Goal: Task Accomplishment & Management: Complete application form

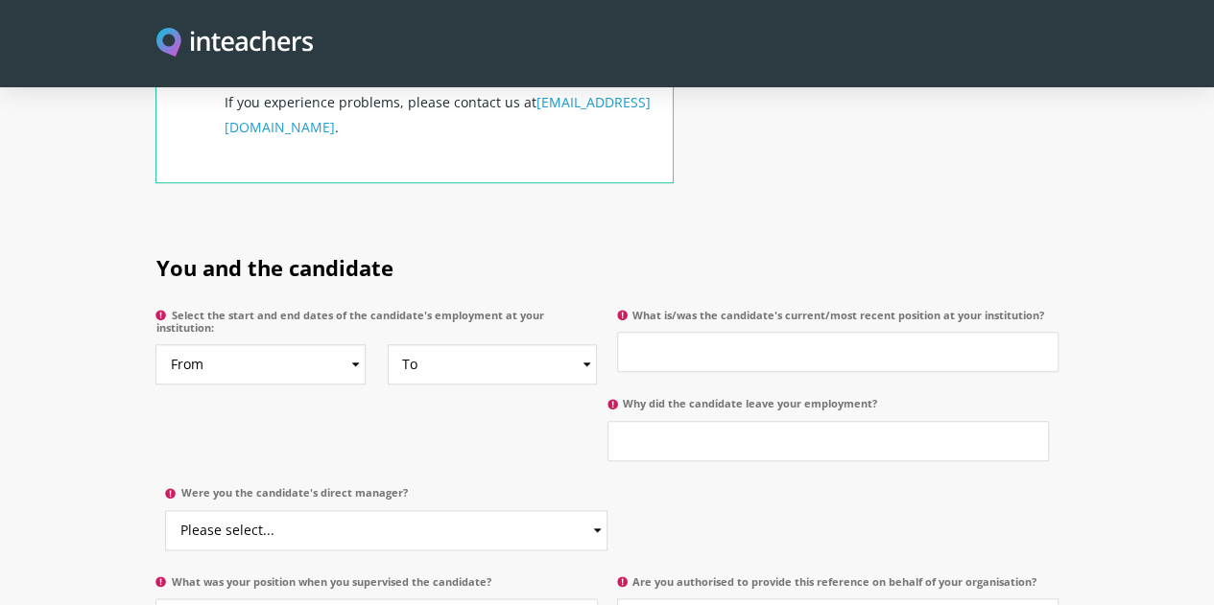
scroll to position [852, 0]
click at [296, 343] on select "From 2025 2024 2023 2022 2021 2020 2019 2018 2017 2016 2015 2014 2013 2012 2011…" at bounding box center [260, 363] width 210 height 40
select select "2022"
click at [155, 343] on select "From 2025 2024 2023 2022 2021 2020 2019 2018 2017 2016 2015 2014 2013 2012 2011…" at bounding box center [260, 363] width 210 height 40
click at [585, 343] on select "To Currently 2025 2024 2023 2022 2021 2020 2019 2018 2017 2016 2015 2014 2013 2…" at bounding box center [493, 363] width 210 height 40
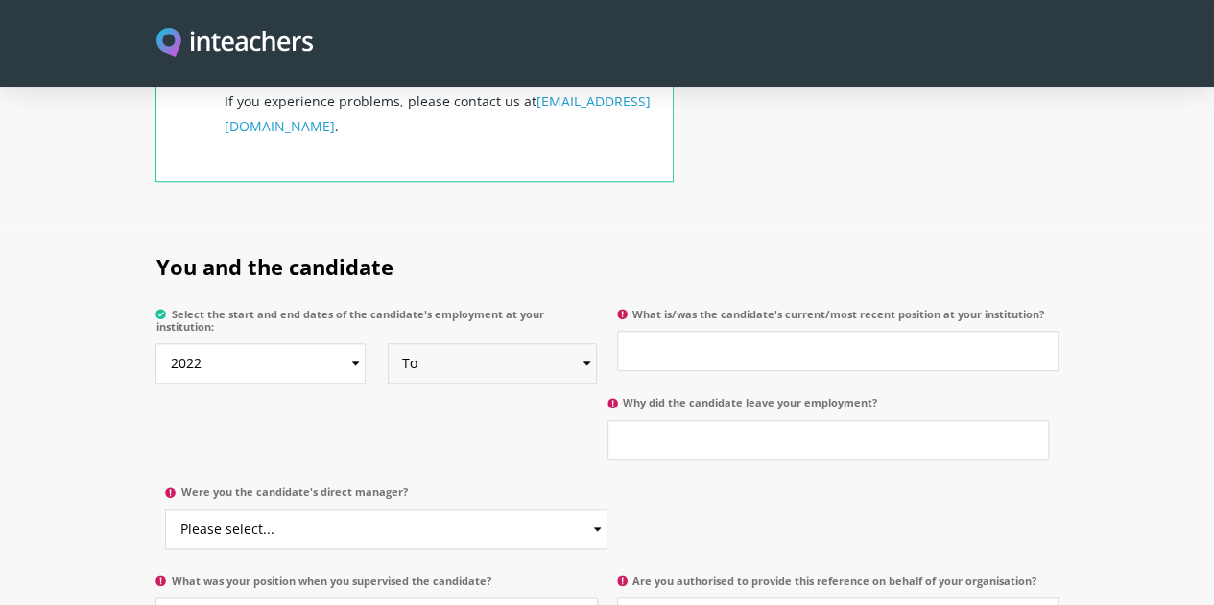
select select "2024"
click at [388, 343] on select "To Currently 2025 2024 2023 2022 2021 2020 2019 2018 2017 2016 2015 2014 2013 2…" at bounding box center [493, 363] width 210 height 40
click at [660, 331] on input "What is/was the candidate's current/most recent position at your institution?" at bounding box center [837, 351] width 441 height 40
type input "Committee member"
click at [607, 420] on input "Why did the candidate leave your employment?" at bounding box center [827, 440] width 441 height 40
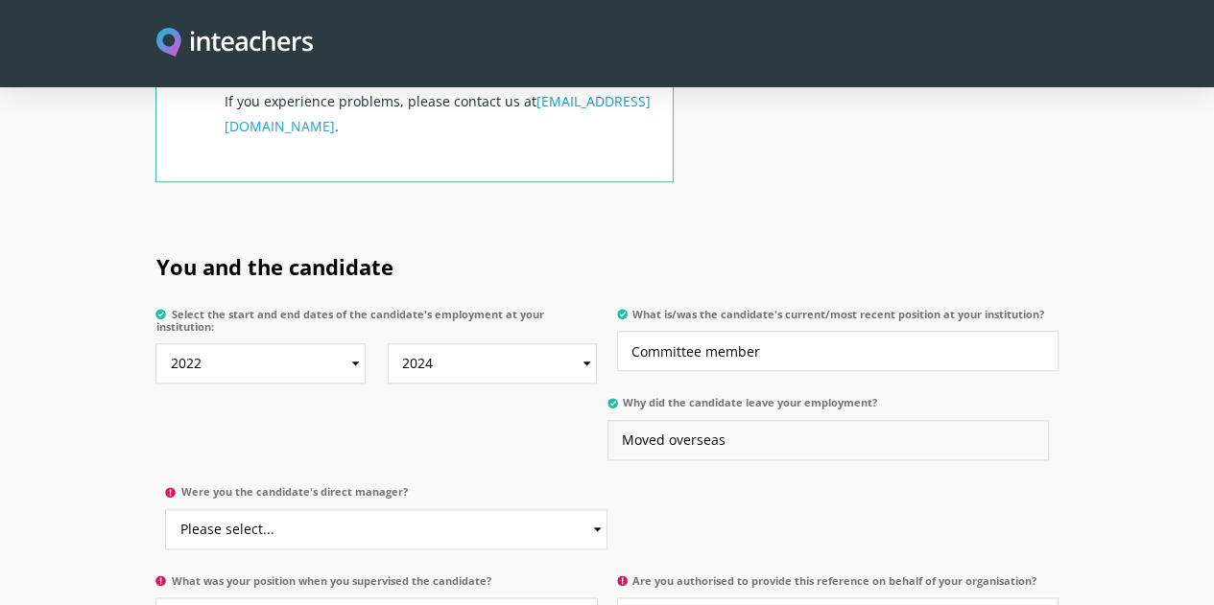
type input "Moved overseas"
click at [791, 331] on input "Committee member" at bounding box center [837, 351] width 441 height 40
click at [637, 331] on input "Committee member" at bounding box center [837, 351] width 441 height 40
type input "Volunteer - Committee member"
click at [606, 509] on select "Please select... Yes No" at bounding box center [385, 529] width 441 height 40
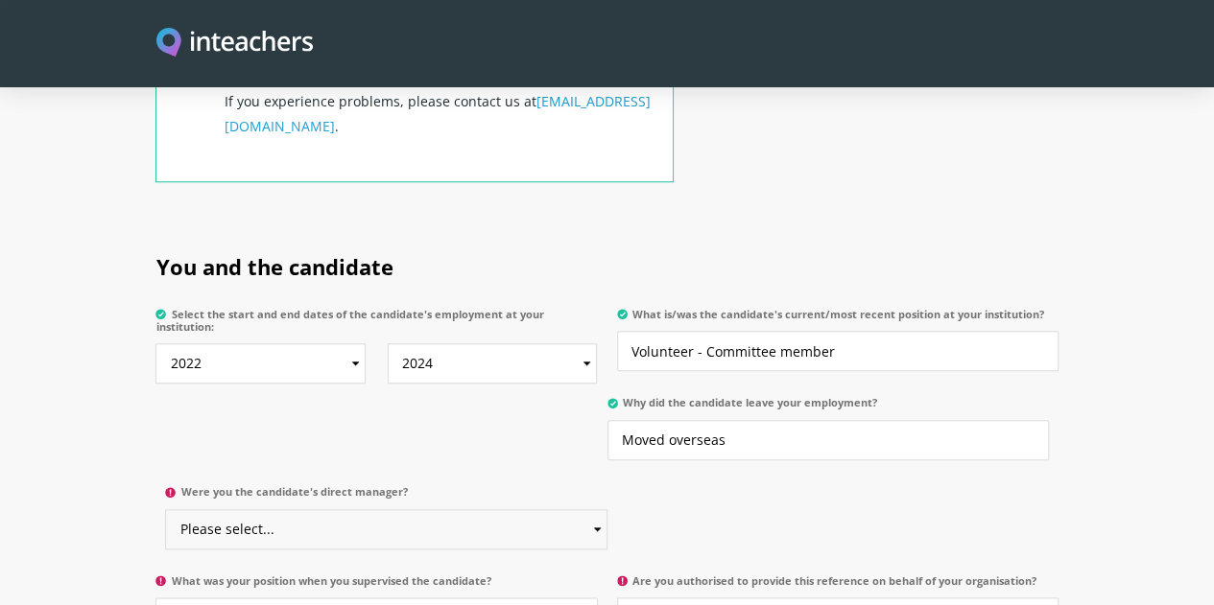
select select "Yes"
click at [606, 509] on select "Please select... Yes No" at bounding box center [385, 529] width 441 height 40
type input "President"
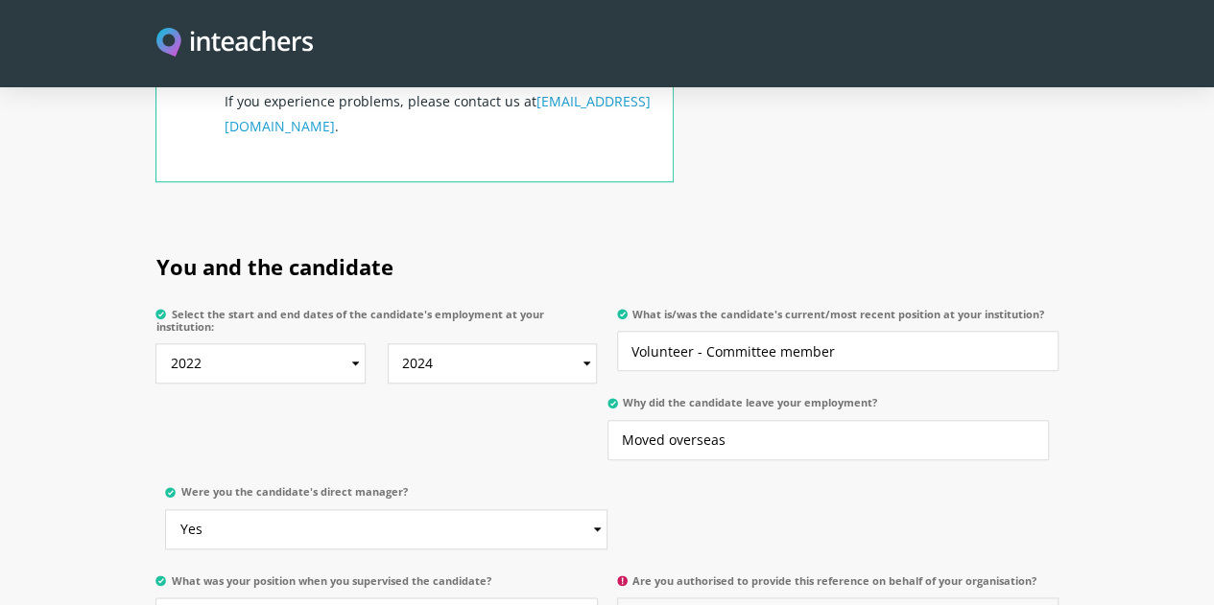
select select "Yes"
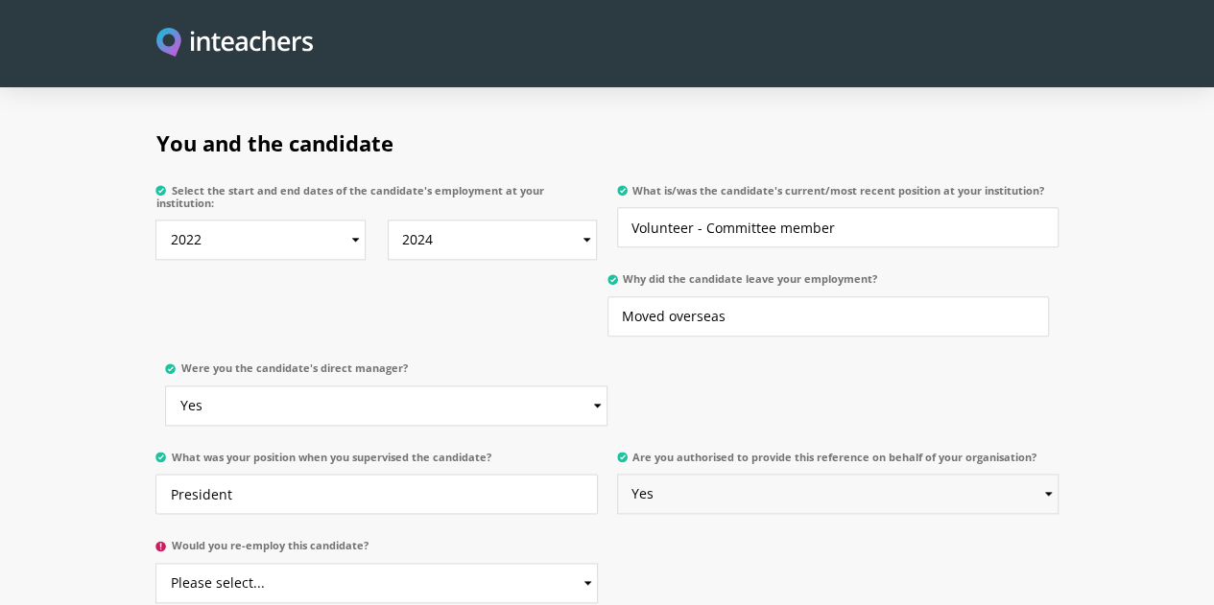
scroll to position [1021, 0]
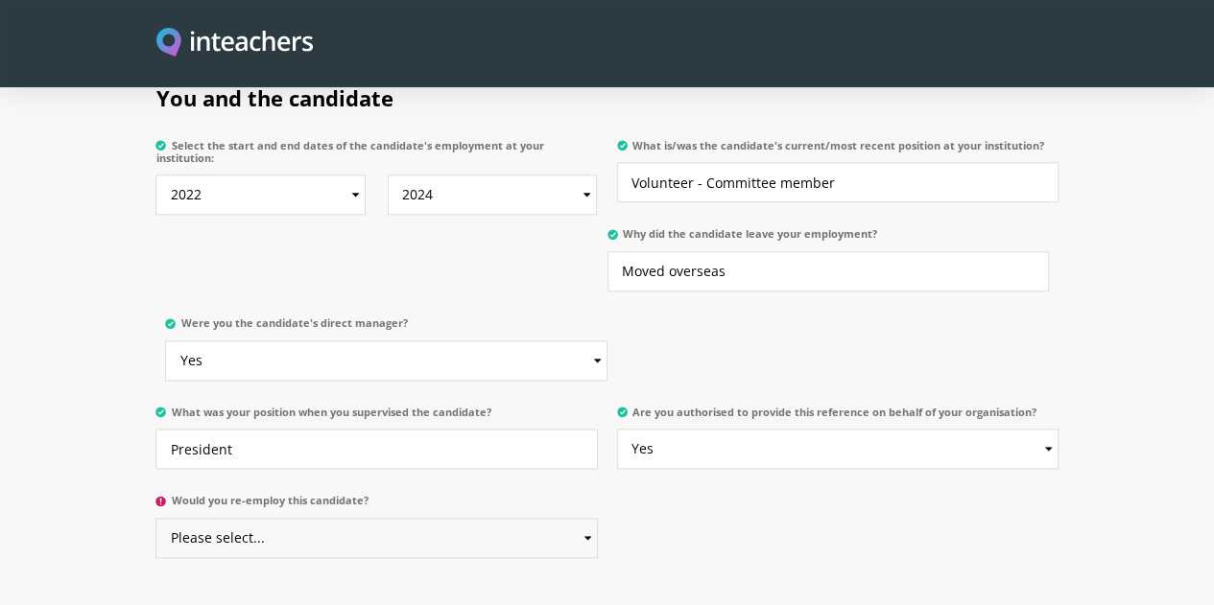
click at [293, 518] on select "Please select... Yes No" at bounding box center [375, 538] width 441 height 40
select select "Yes"
click at [155, 518] on select "Please select... Yes No" at bounding box center [375, 538] width 441 height 40
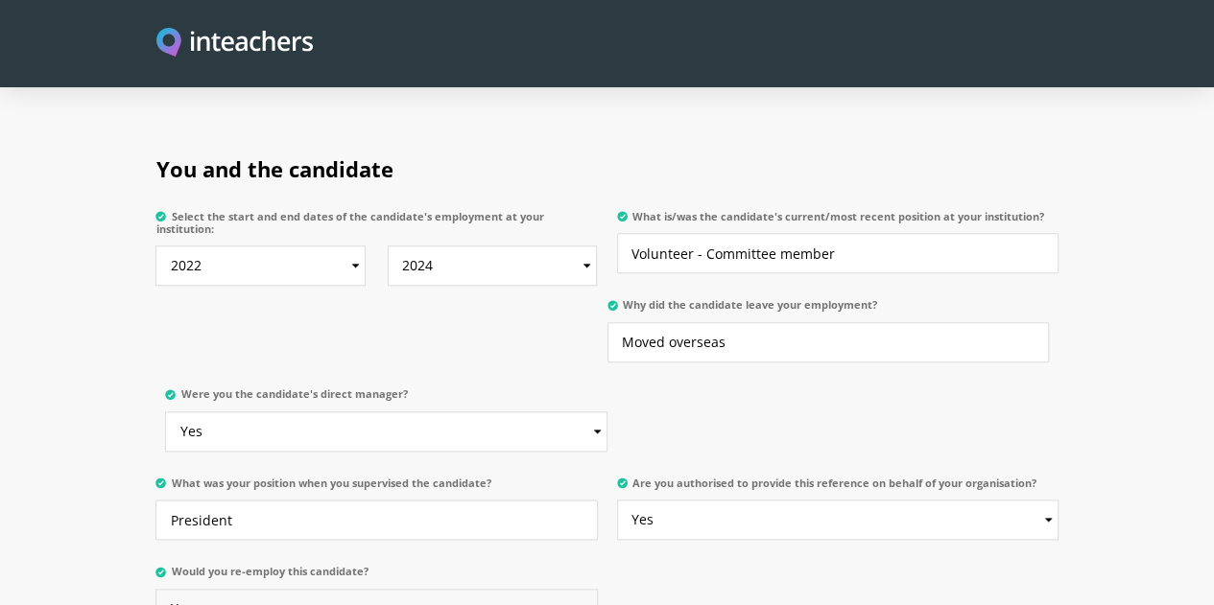
scroll to position [1007, 0]
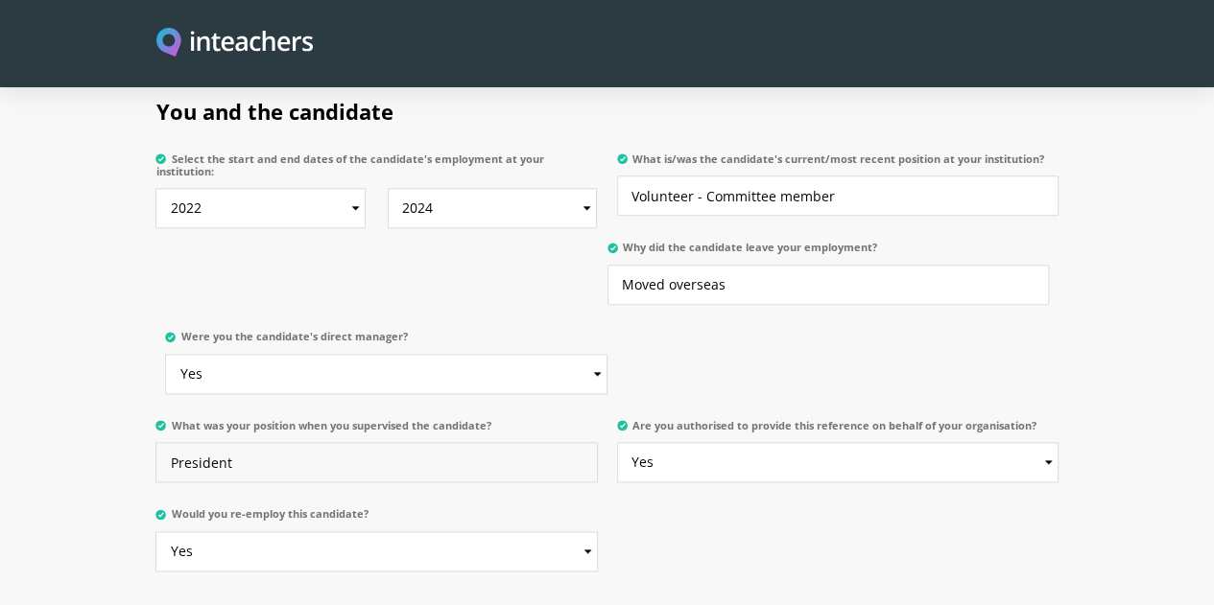
click at [194, 442] on input "President" at bounding box center [375, 462] width 441 height 40
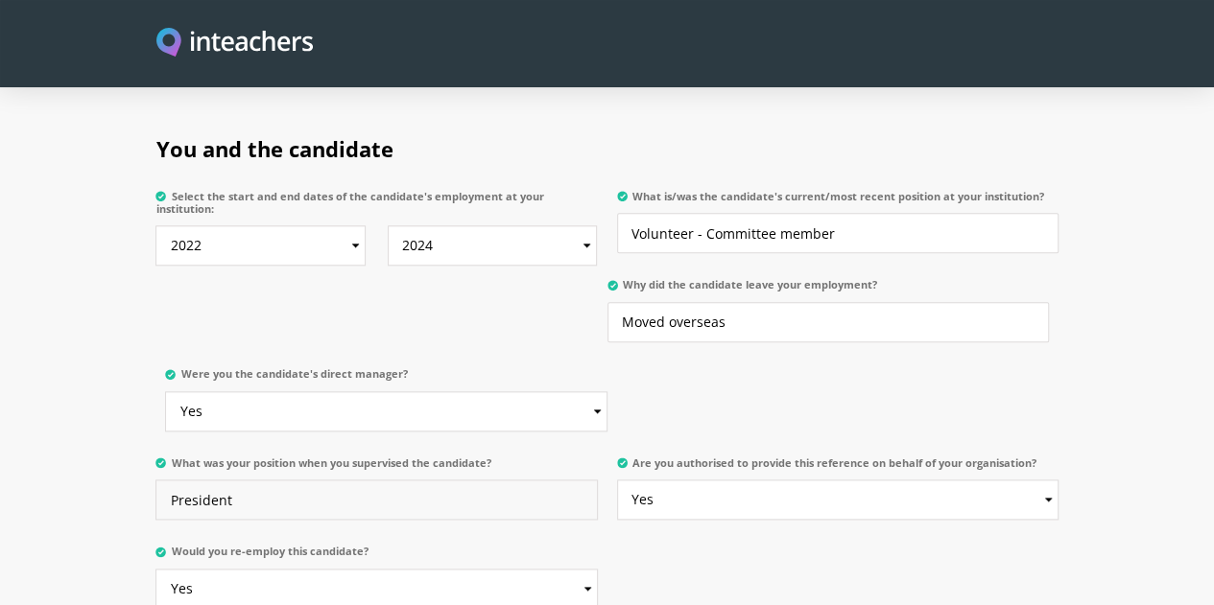
scroll to position [880, 0]
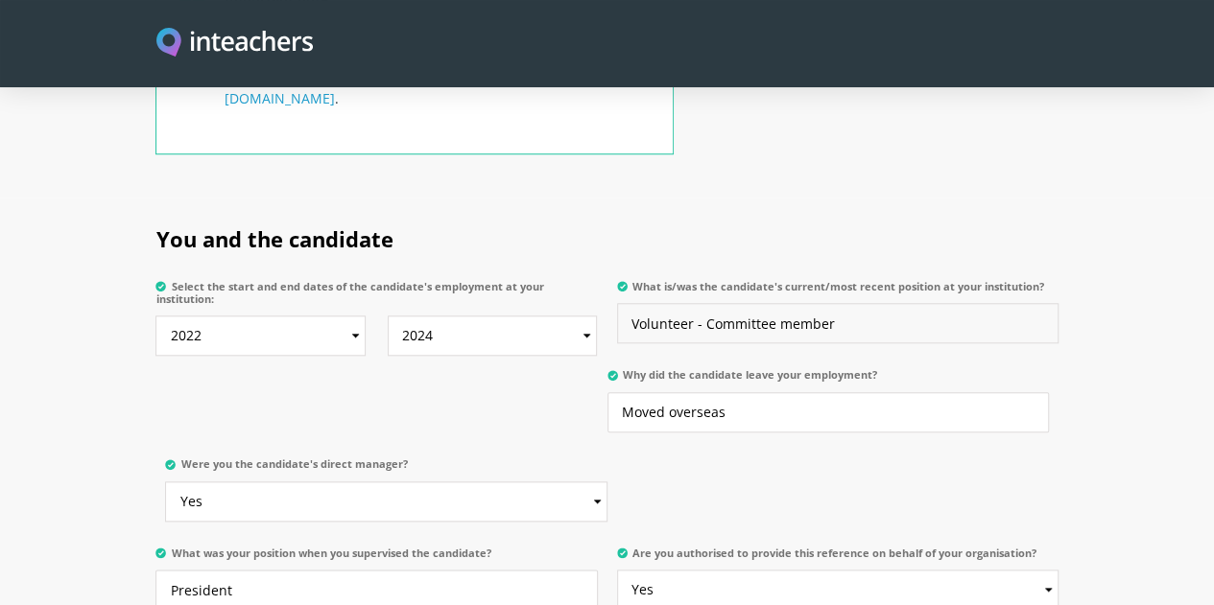
drag, startPoint x: 711, startPoint y: 272, endPoint x: 631, endPoint y: 273, distance: 79.7
click at [631, 303] on input "Volunteer - Committee member" at bounding box center [837, 323] width 441 height 40
click at [905, 303] on input "Committee member" at bounding box center [837, 323] width 441 height 40
type input "Committee member (Volunteer position)"
click at [162, 570] on input "President" at bounding box center [375, 590] width 441 height 40
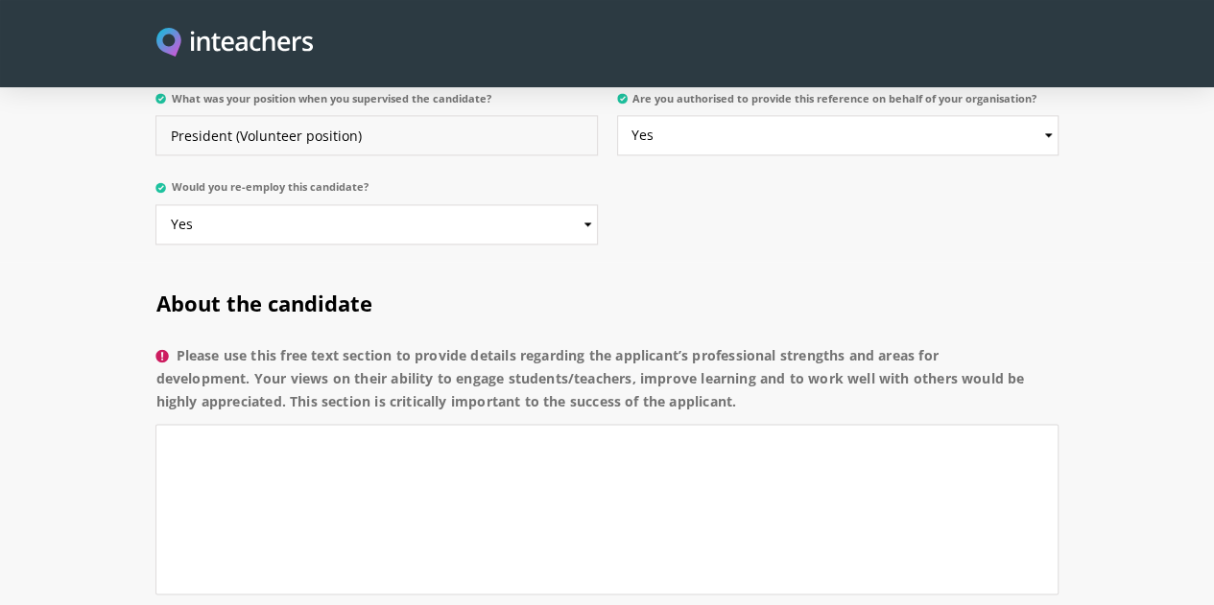
scroll to position [1300, 0]
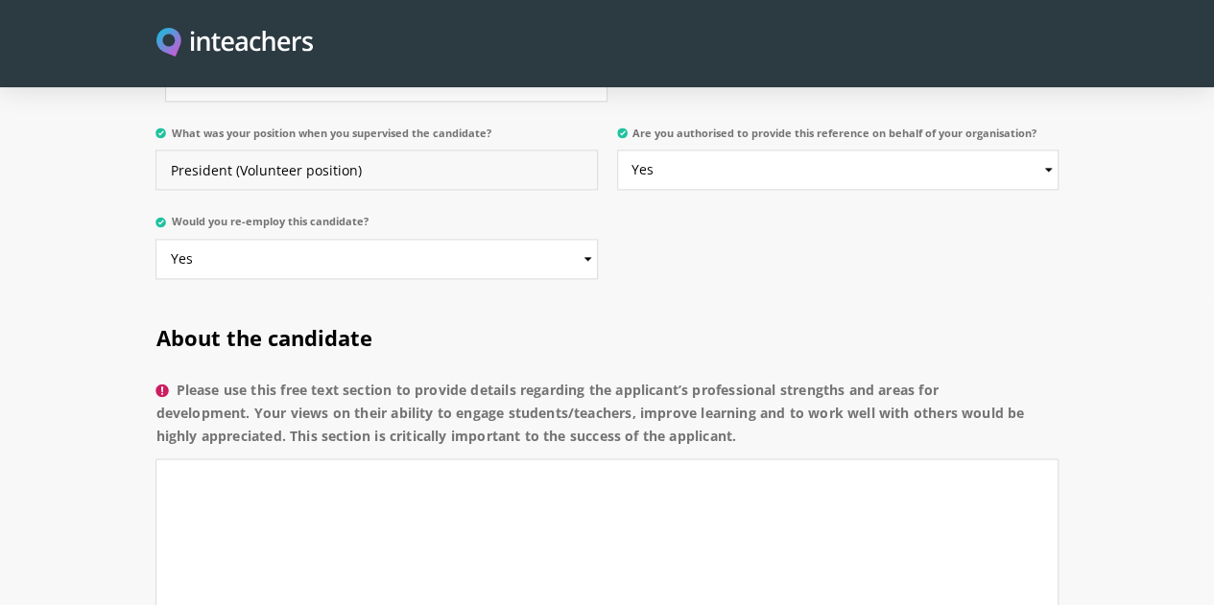
type input "President (Volunteer position)"
click at [290, 459] on textarea "Please use this free text section to provide details regarding the applicant’s …" at bounding box center [606, 544] width 902 height 171
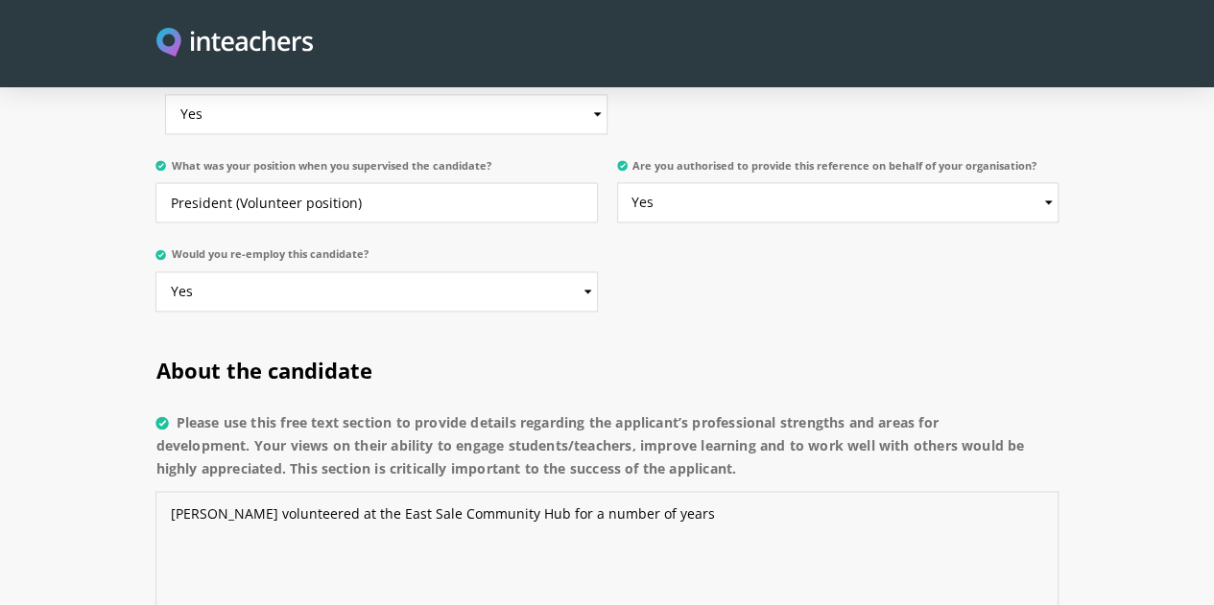
scroll to position [1344, 0]
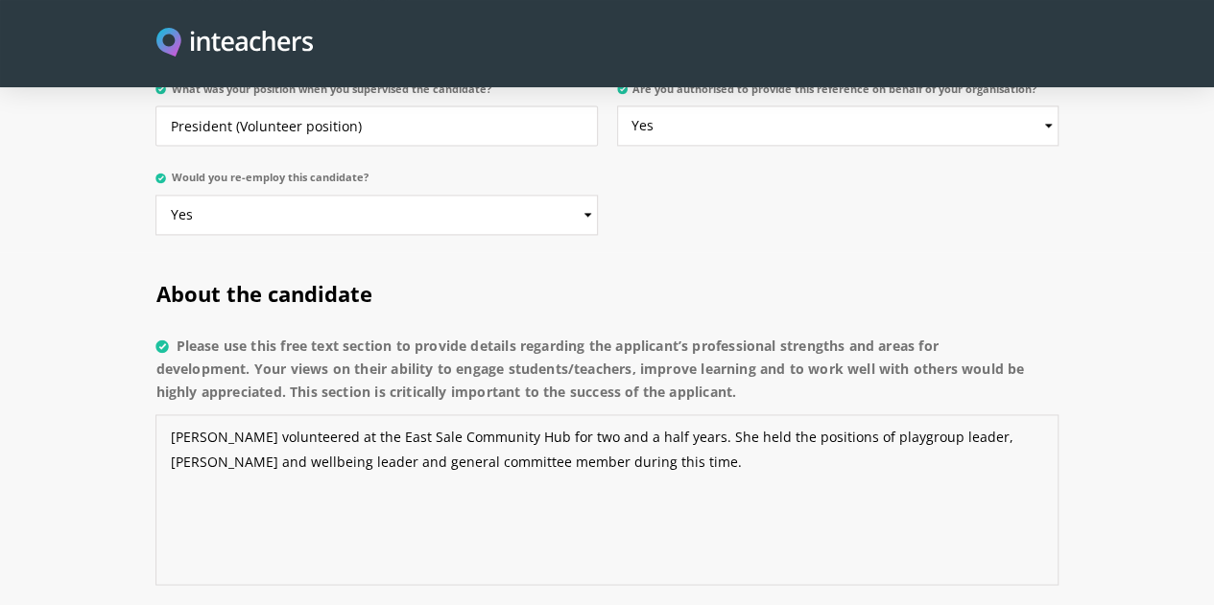
click at [831, 414] on textarea "[PERSON_NAME] volunteered at the East Sale Community Hub for two and a half yea…" at bounding box center [606, 499] width 902 height 171
click at [359, 414] on textarea "[PERSON_NAME] volunteered at the East Sale Community Hub for two and a half yea…" at bounding box center [606, 499] width 902 height 171
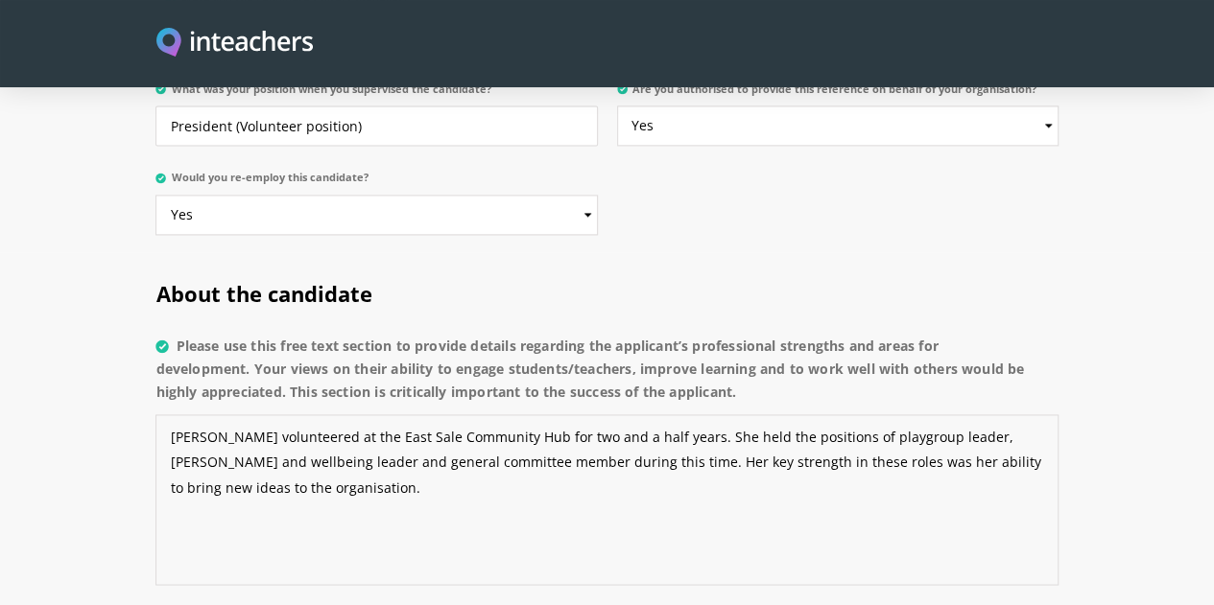
click at [398, 414] on textarea "[PERSON_NAME] volunteered at the East Sale Community Hub for two and a half yea…" at bounding box center [606, 499] width 902 height 171
click at [928, 414] on textarea "[PERSON_NAME] volunteered at the [GEOGRAPHIC_DATA] ([GEOGRAPHIC_DATA]) for two …" at bounding box center [606, 499] width 902 height 171
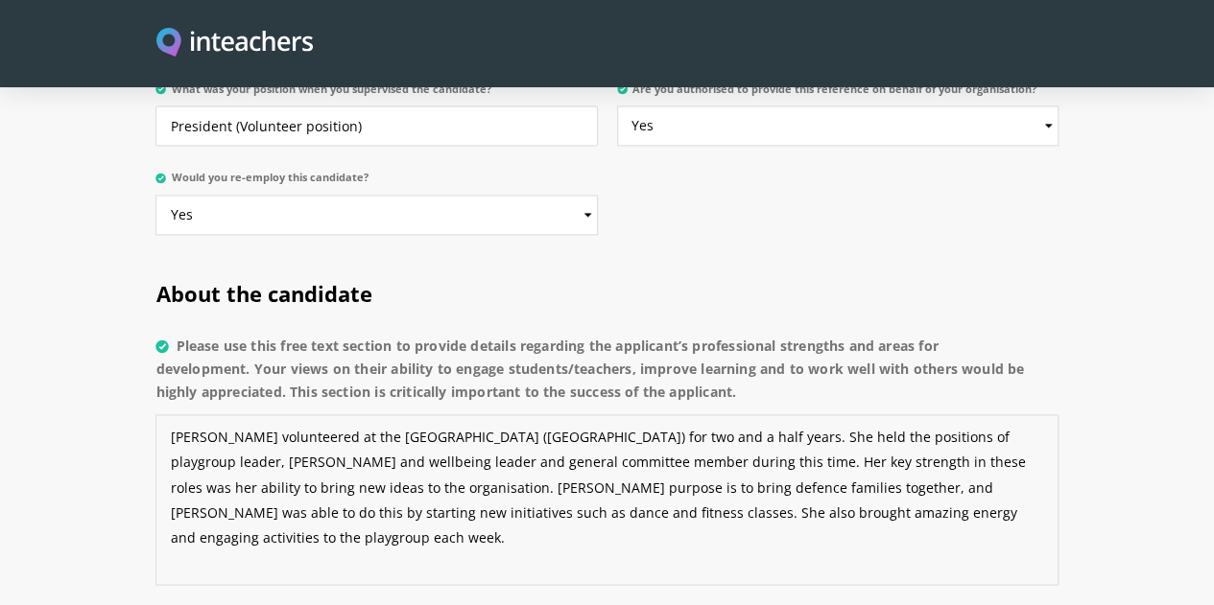
click at [249, 414] on textarea "[PERSON_NAME] volunteered at the [GEOGRAPHIC_DATA] ([GEOGRAPHIC_DATA]) for two …" at bounding box center [606, 499] width 902 height 171
click at [965, 414] on textarea "[PERSON_NAME] volunteered at the [GEOGRAPHIC_DATA] ([GEOGRAPHIC_DATA]) for two …" at bounding box center [606, 499] width 902 height 171
click at [433, 414] on textarea "[PERSON_NAME] volunteered at the [GEOGRAPHIC_DATA] ([GEOGRAPHIC_DATA]) for two …" at bounding box center [606, 499] width 902 height 171
click at [368, 414] on textarea "[PERSON_NAME] volunteered at the [GEOGRAPHIC_DATA] ([GEOGRAPHIC_DATA]) for two …" at bounding box center [606, 499] width 902 height 171
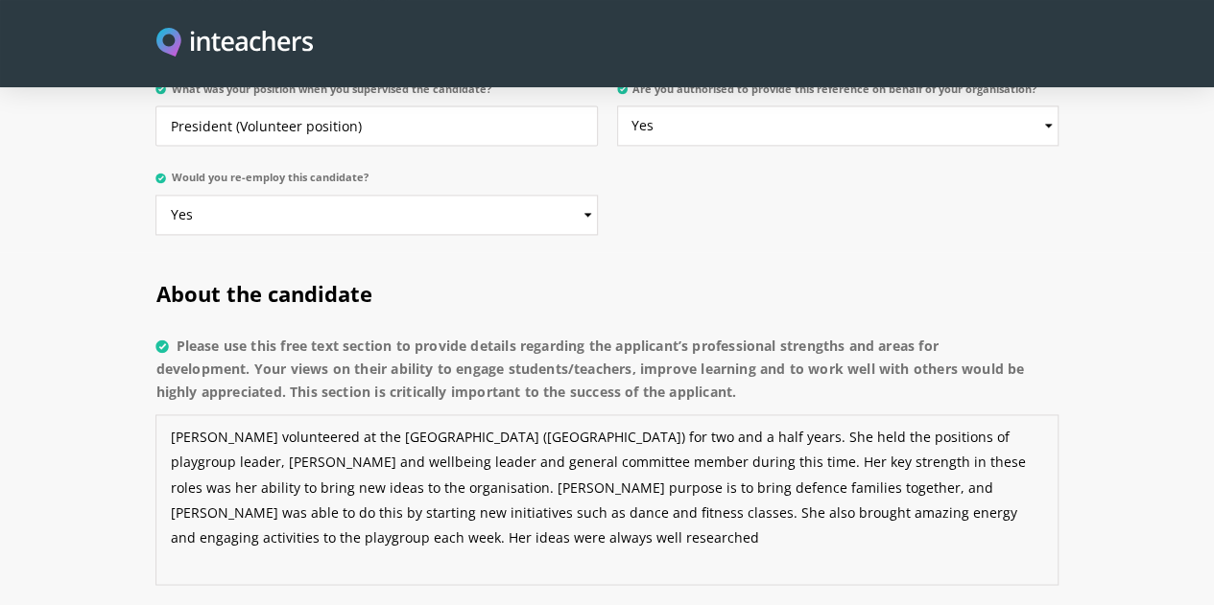
click at [247, 414] on textarea "[PERSON_NAME] volunteered at the [GEOGRAPHIC_DATA] ([GEOGRAPHIC_DATA]) for two …" at bounding box center [606, 499] width 902 height 171
click at [256, 414] on textarea "[PERSON_NAME] volunteered at the [GEOGRAPHIC_DATA] ([GEOGRAPHIC_DATA]) for two …" at bounding box center [606, 499] width 902 height 171
click at [589, 414] on textarea "[PERSON_NAME] volunteered at the [GEOGRAPHIC_DATA] ([GEOGRAPHIC_DATA]) for two …" at bounding box center [606, 499] width 902 height 171
click at [490, 414] on textarea "[PERSON_NAME] volunteered at the [GEOGRAPHIC_DATA] ([GEOGRAPHIC_DATA]) for two …" at bounding box center [606, 499] width 902 height 171
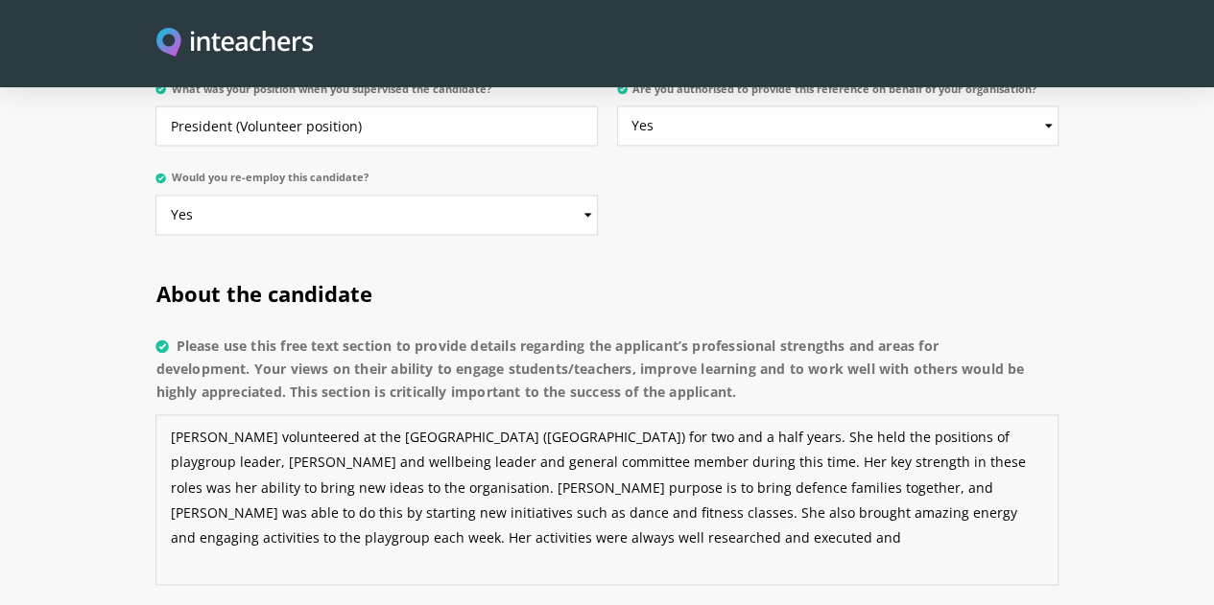
click at [490, 414] on textarea "[PERSON_NAME] volunteered at the [GEOGRAPHIC_DATA] ([GEOGRAPHIC_DATA]) for two …" at bounding box center [606, 499] width 902 height 171
click at [614, 414] on textarea "[PERSON_NAME] volunteered at the [GEOGRAPHIC_DATA] ([GEOGRAPHIC_DATA]) for two …" at bounding box center [606, 499] width 902 height 171
click at [497, 414] on textarea "[PERSON_NAME] volunteered at the [GEOGRAPHIC_DATA] ([GEOGRAPHIC_DATA]) for two …" at bounding box center [606, 499] width 902 height 171
click at [722, 414] on textarea "[PERSON_NAME] volunteered at the [GEOGRAPHIC_DATA] ([GEOGRAPHIC_DATA]) for two …" at bounding box center [606, 499] width 902 height 171
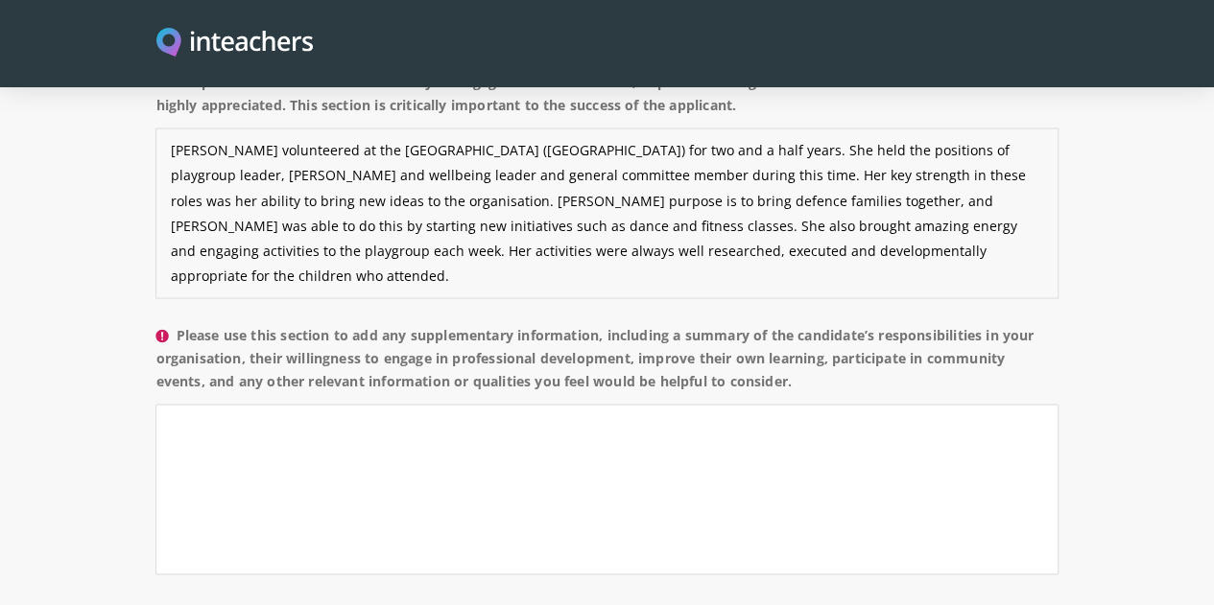
scroll to position [1632, 0]
type textarea "[PERSON_NAME] volunteered at the [GEOGRAPHIC_DATA] ([GEOGRAPHIC_DATA]) for two …"
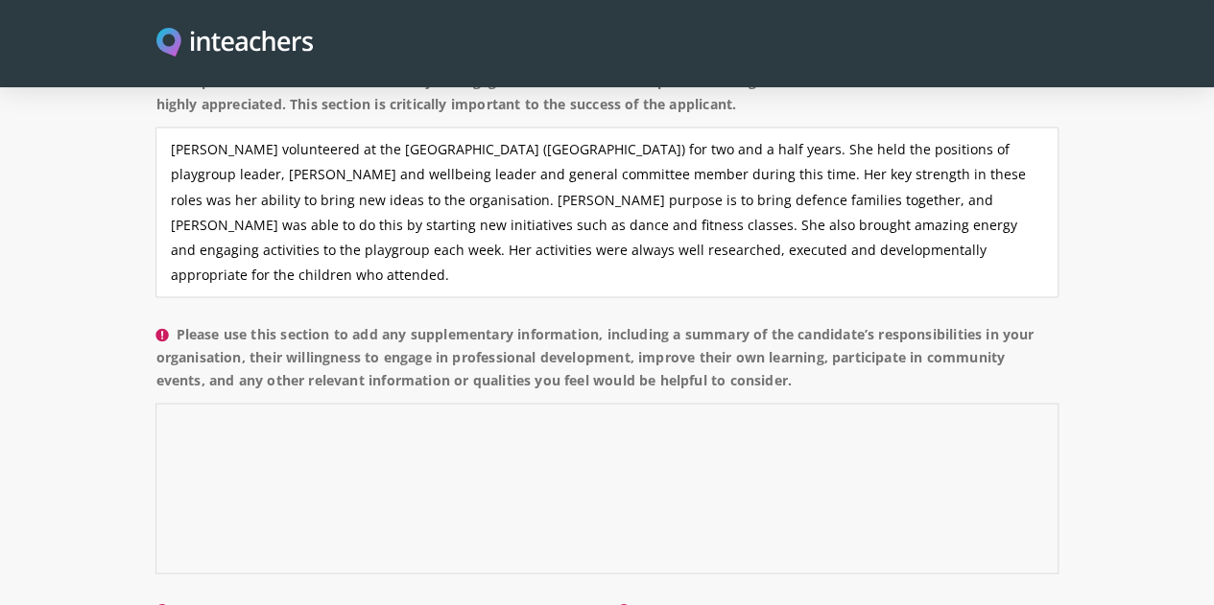
click at [376, 403] on textarea "Please use this section to add any supplementary information, including a summa…" at bounding box center [606, 488] width 902 height 171
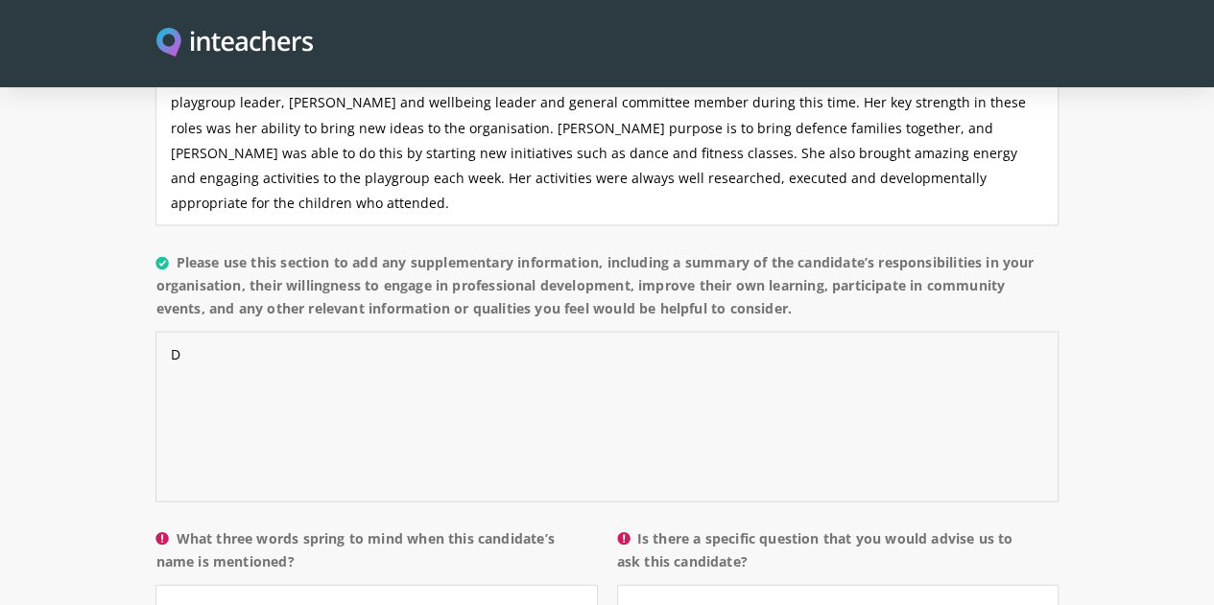
type textarea "D"
click at [277, 584] on input "What three words spring to mind when this candidate’s name is mentioned?" at bounding box center [375, 604] width 441 height 40
type input "Enthusiastic, thoughtful, caring"
click at [678, 584] on input "Is there a specific question that you would advise us to ask this candidate?" at bounding box center [837, 604] width 441 height 40
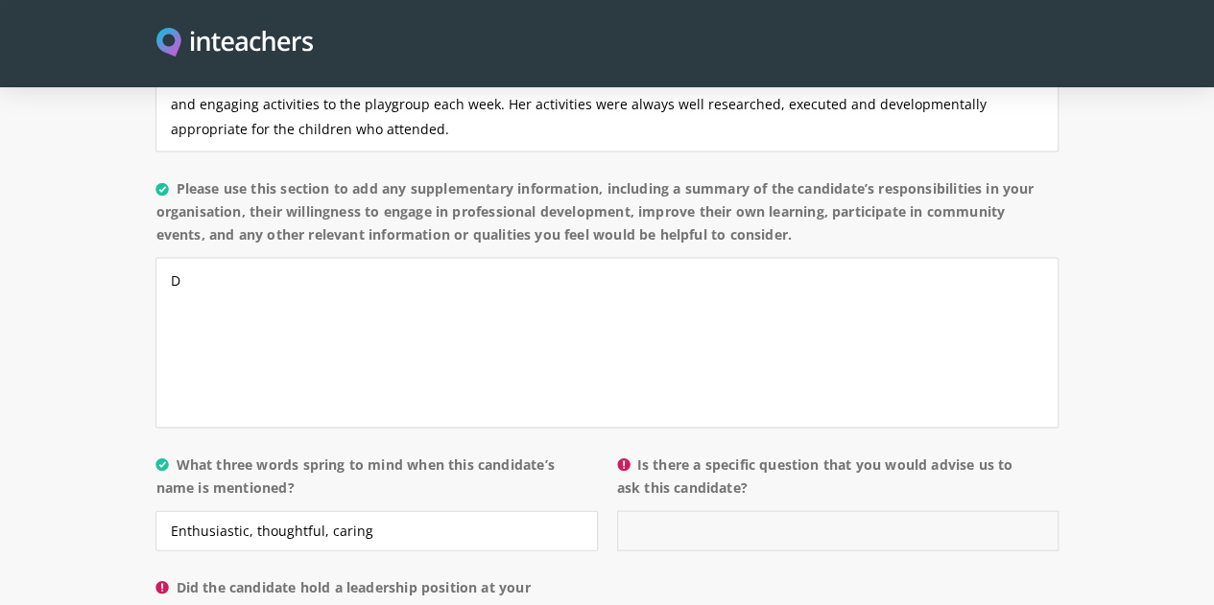
scroll to position [1792, 0]
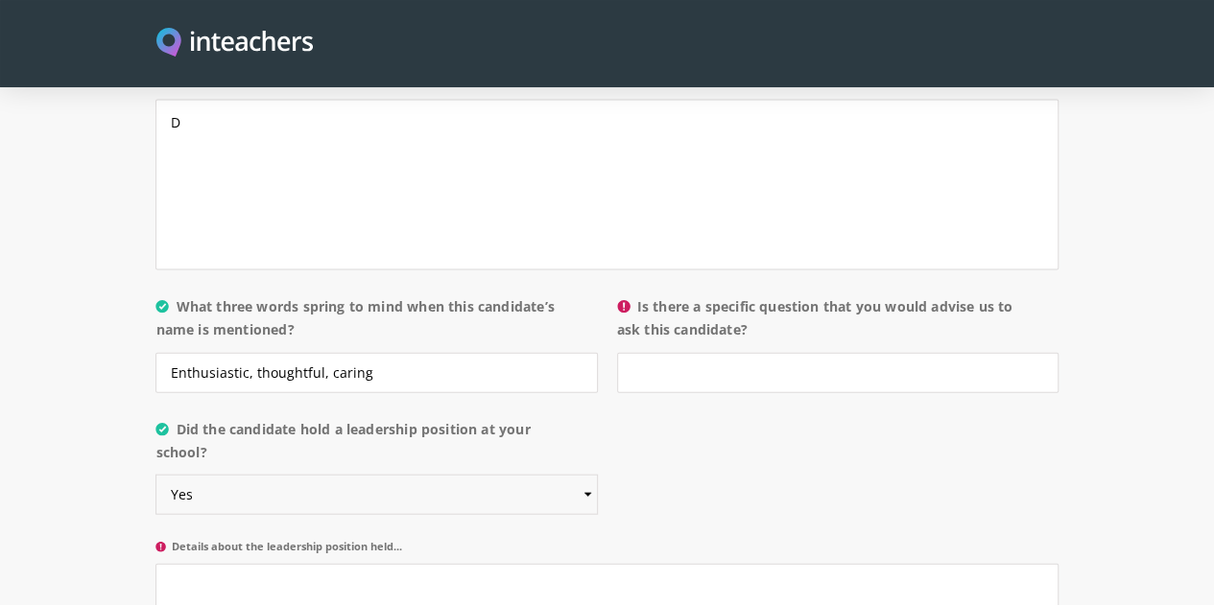
scroll to position [1936, 0]
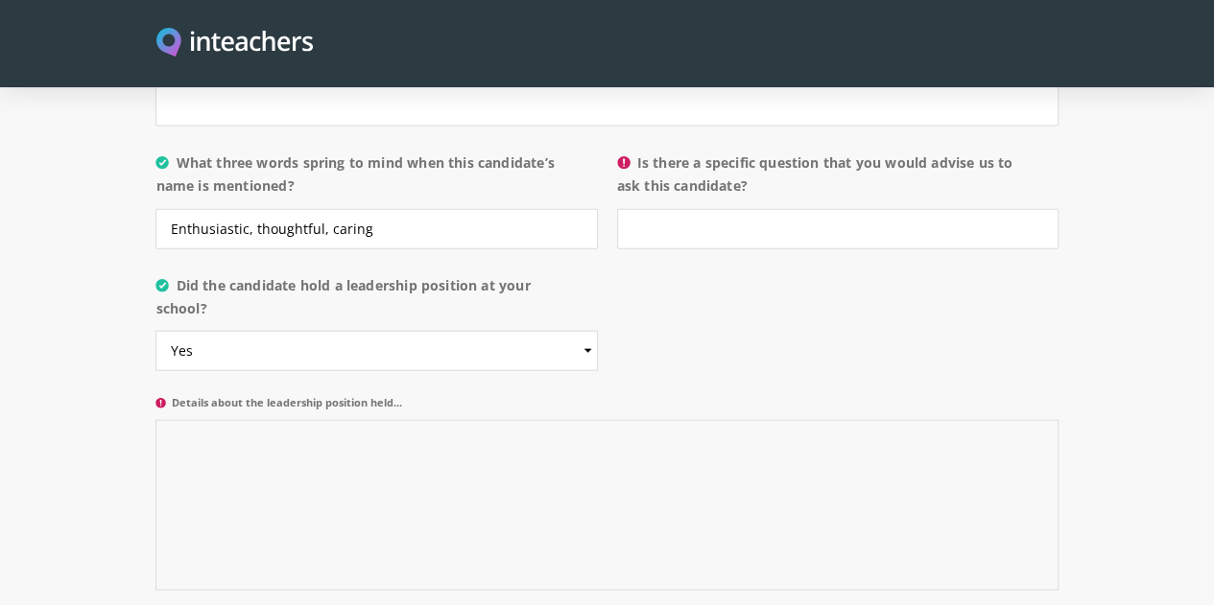
scroll to position [2076, 0]
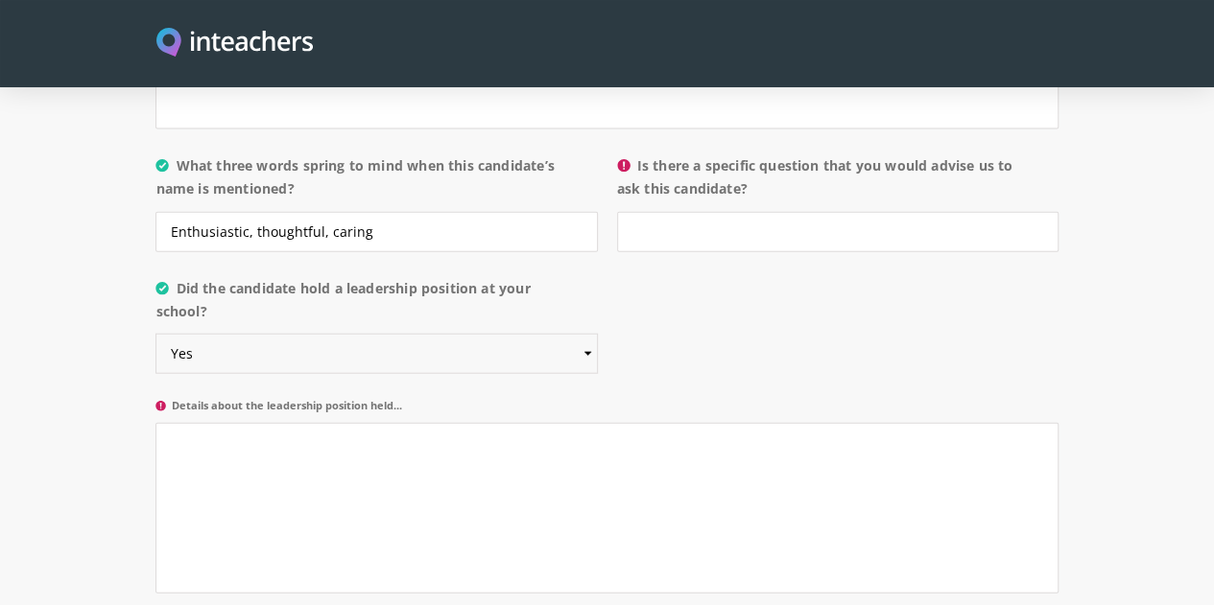
click at [575, 334] on select "Please select... Yes No" at bounding box center [375, 354] width 441 height 40
select select "No"
click at [155, 334] on select "Please select... Yes No" at bounding box center [375, 354] width 441 height 40
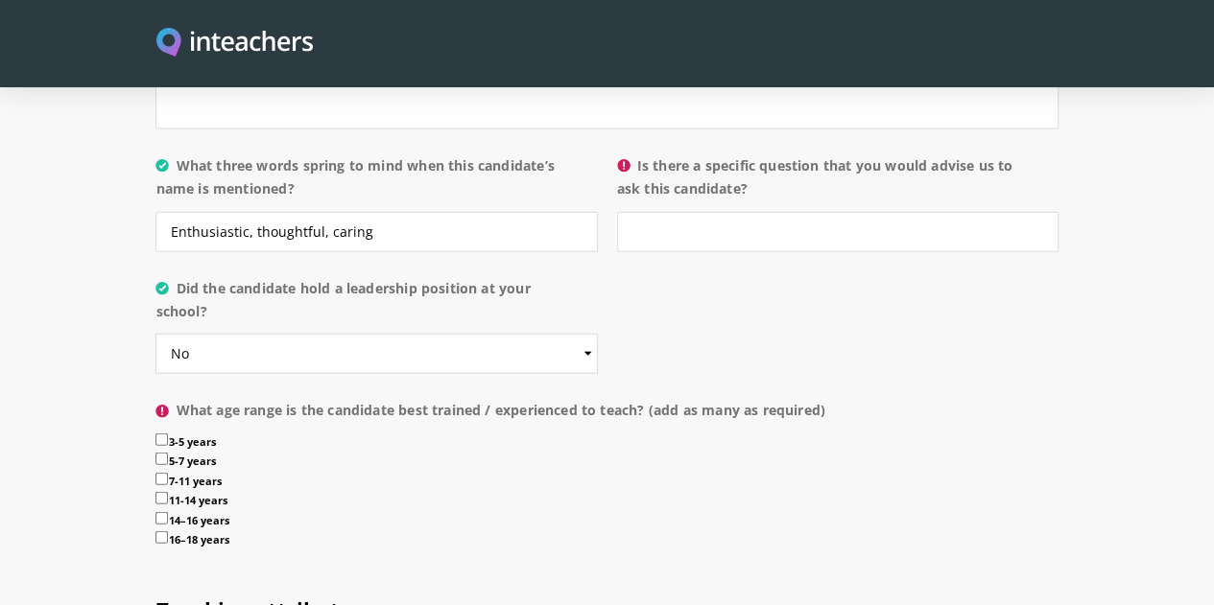
click at [155, 434] on input "3-5 years" at bounding box center [161, 440] width 12 height 12
checkbox input "true"
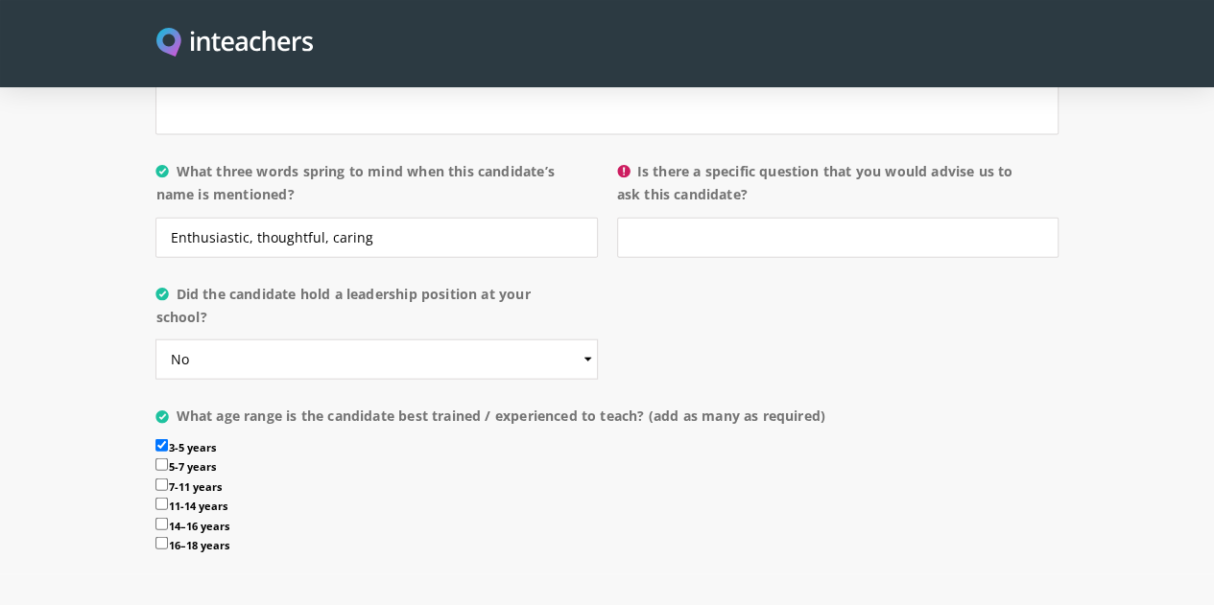
scroll to position [2061, 0]
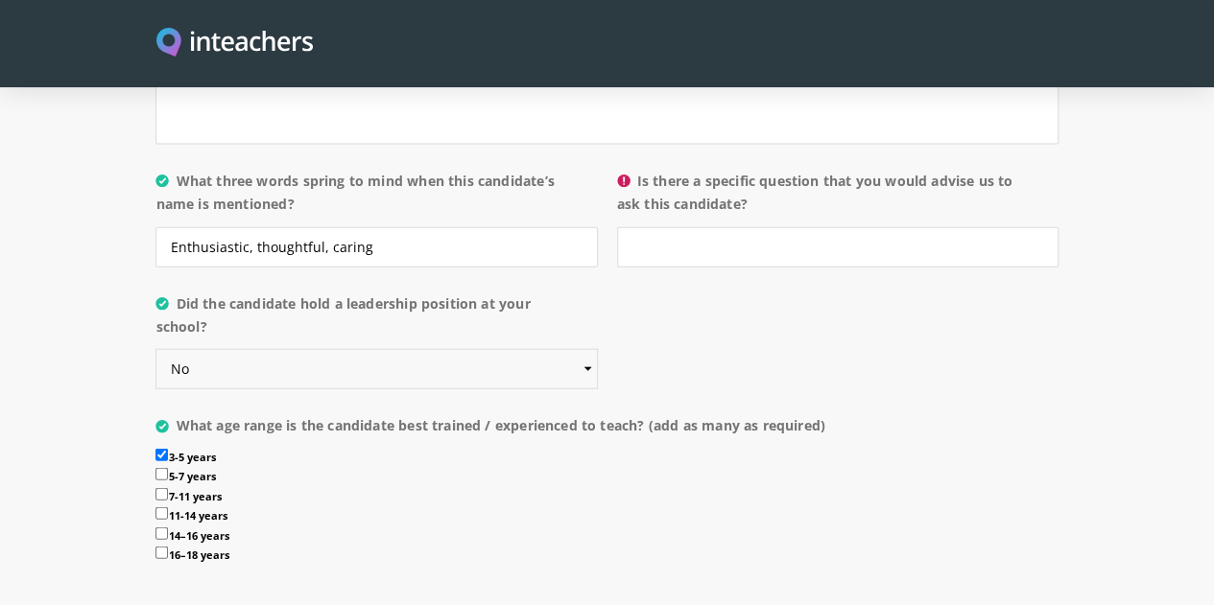
click at [533, 349] on select "Please select... Yes No" at bounding box center [375, 369] width 441 height 40
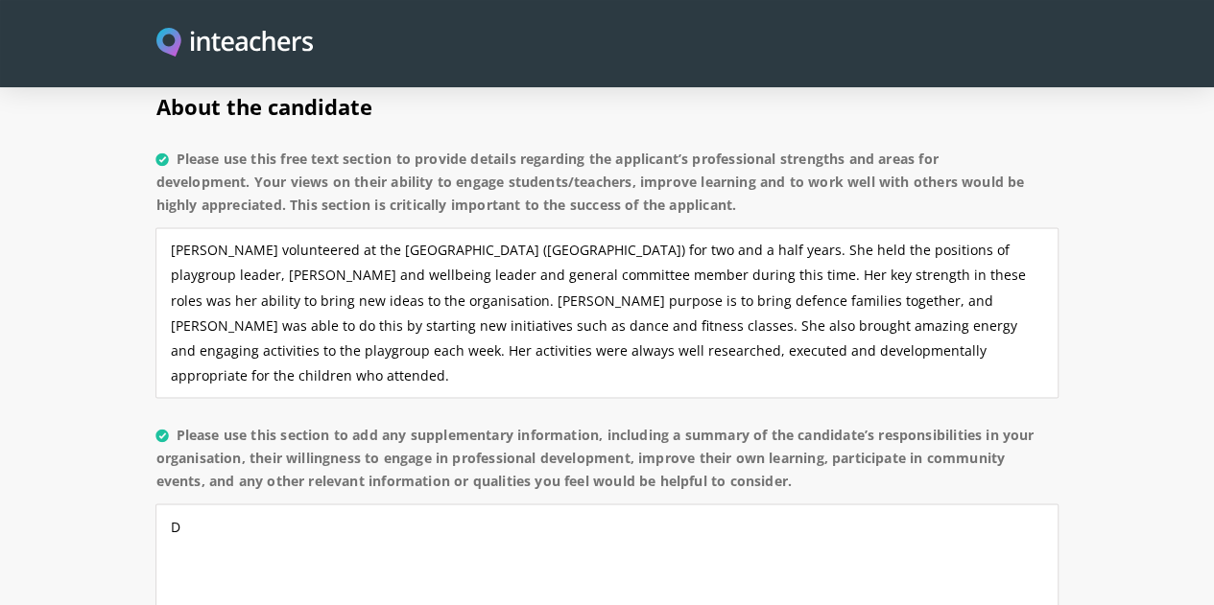
scroll to position [1533, 0]
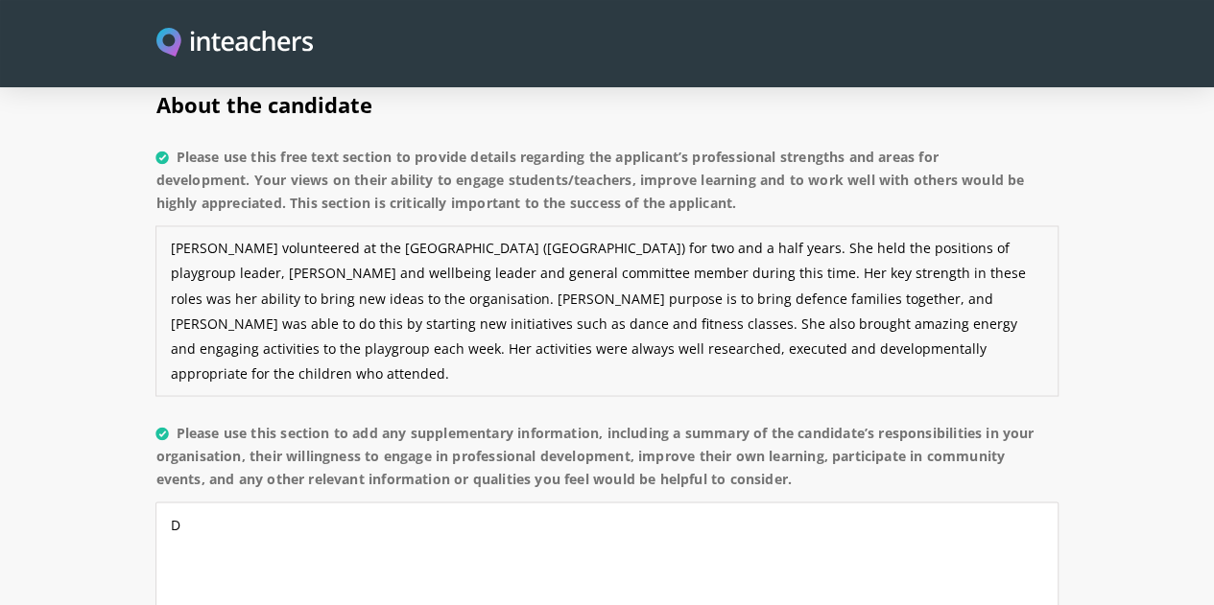
click at [688, 225] on textarea "[PERSON_NAME] volunteered at the [GEOGRAPHIC_DATA] ([GEOGRAPHIC_DATA]) for two …" at bounding box center [606, 310] width 902 height 171
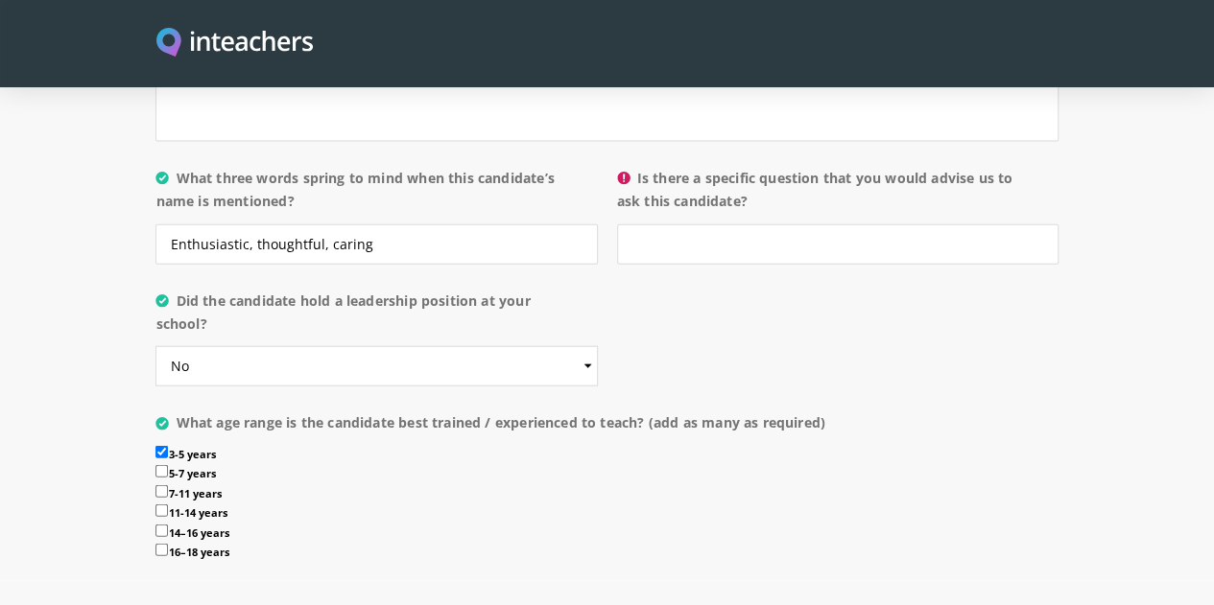
scroll to position [1863, 0]
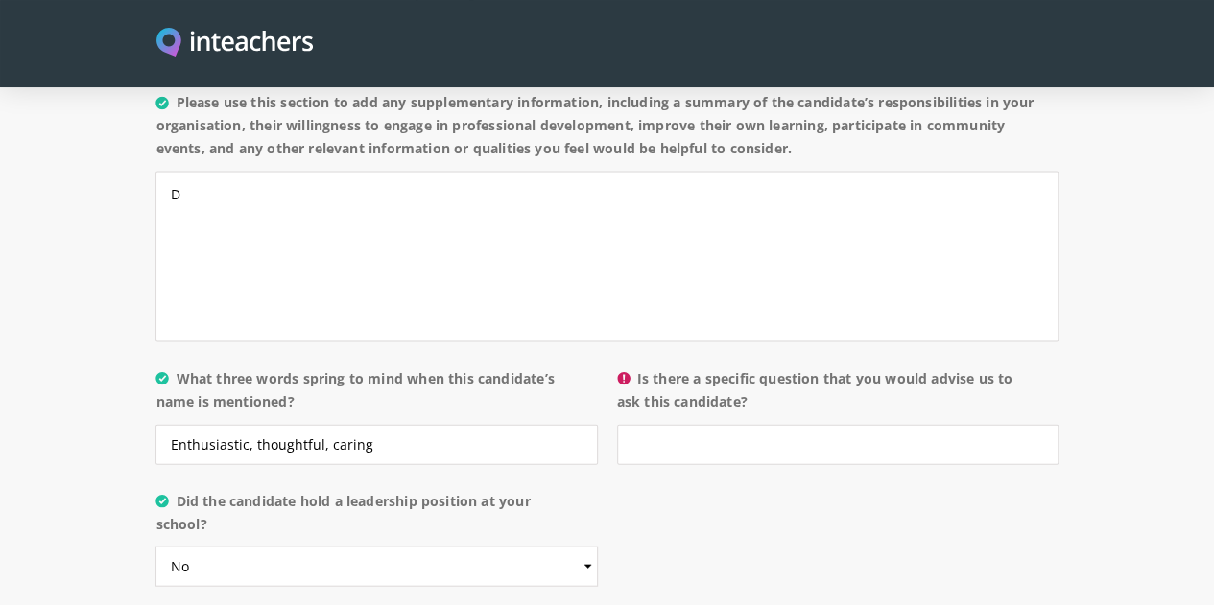
type textarea "[PERSON_NAME] volunteered at the [GEOGRAPHIC_DATA] ([GEOGRAPHIC_DATA]) for two …"
click at [778, 425] on input "Is there a specific question that you would advise us to ask this candidate?" at bounding box center [837, 445] width 441 height 40
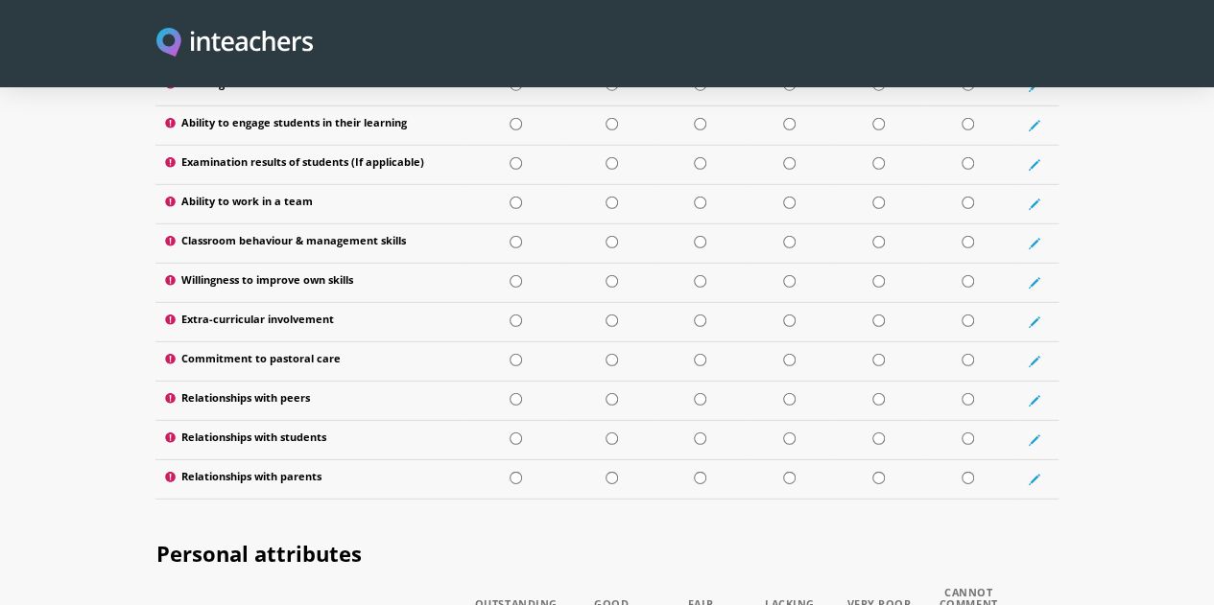
scroll to position [2122, 0]
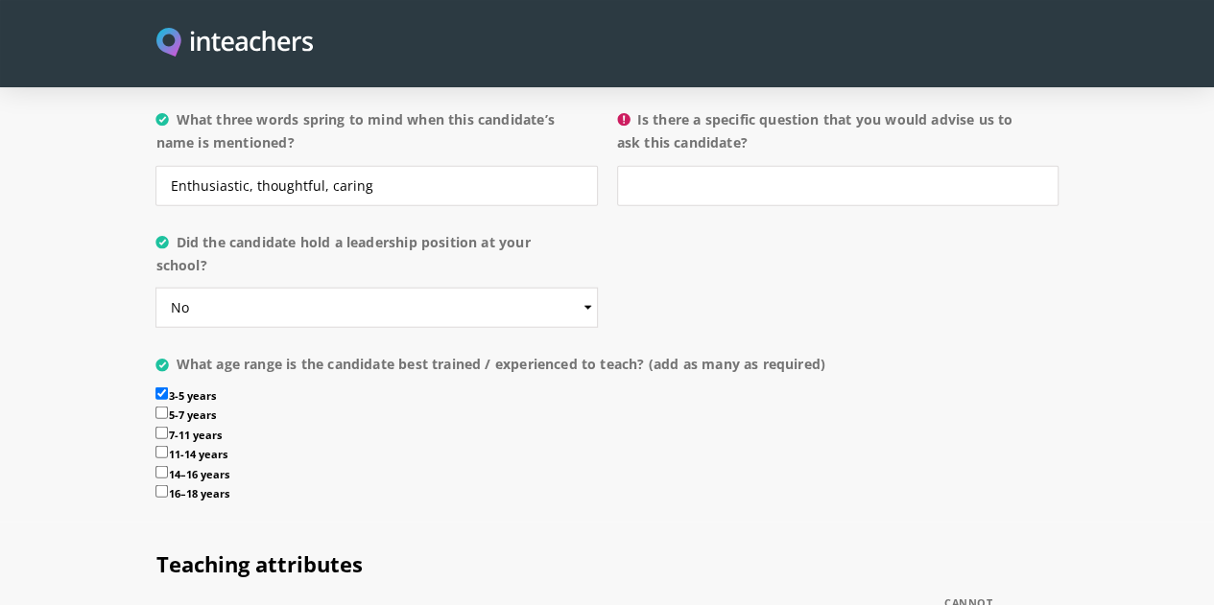
click at [155, 407] on label "5-7 years" at bounding box center [606, 417] width 902 height 20
click at [155, 407] on input "5-7 years" at bounding box center [161, 413] width 12 height 12
checkbox input "true"
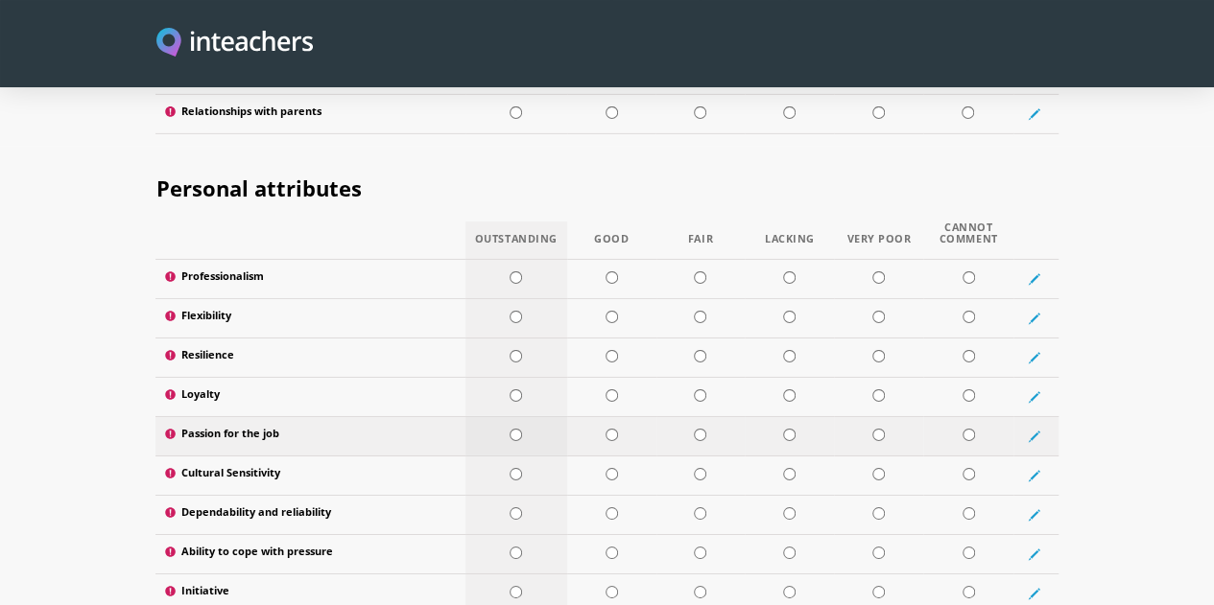
scroll to position [3091, 0]
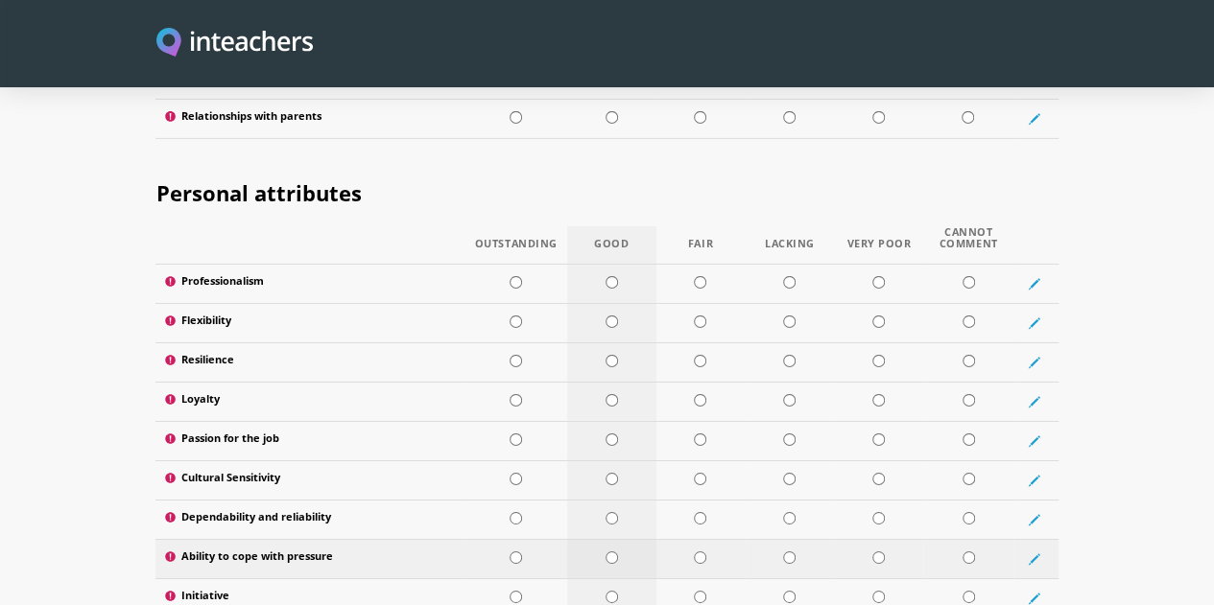
click at [606, 552] on input "radio" at bounding box center [611, 558] width 12 height 12
radio input "true"
click at [509, 591] on input "radio" at bounding box center [515, 597] width 12 height 12
radio input "true"
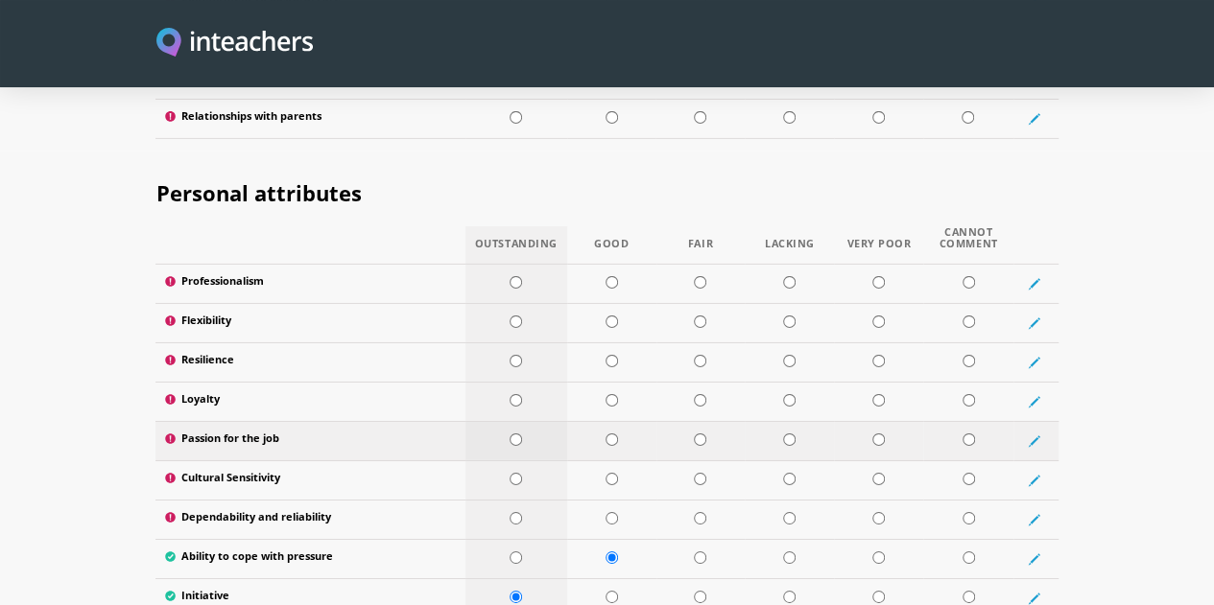
click at [509, 434] on input "radio" at bounding box center [515, 440] width 12 height 12
radio input "true"
click at [605, 473] on input "radio" at bounding box center [611, 479] width 12 height 12
radio input "true"
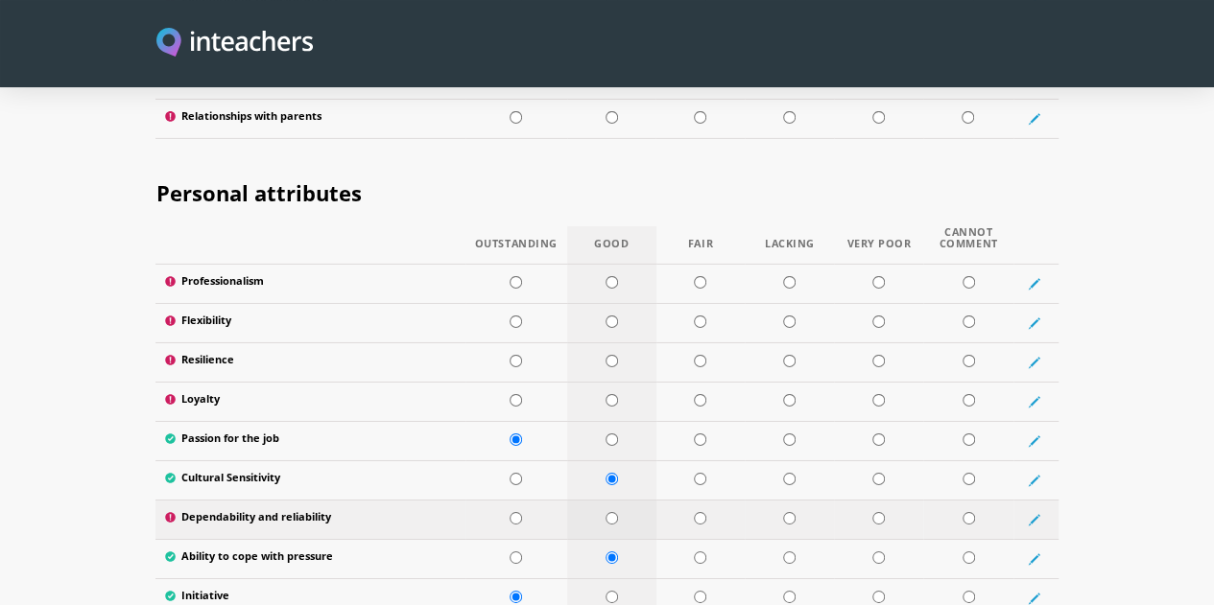
click at [606, 512] on input "radio" at bounding box center [611, 518] width 12 height 12
radio input "true"
click at [509, 394] on input "radio" at bounding box center [515, 400] width 12 height 12
radio input "true"
click at [608, 343] on td at bounding box center [611, 362] width 89 height 39
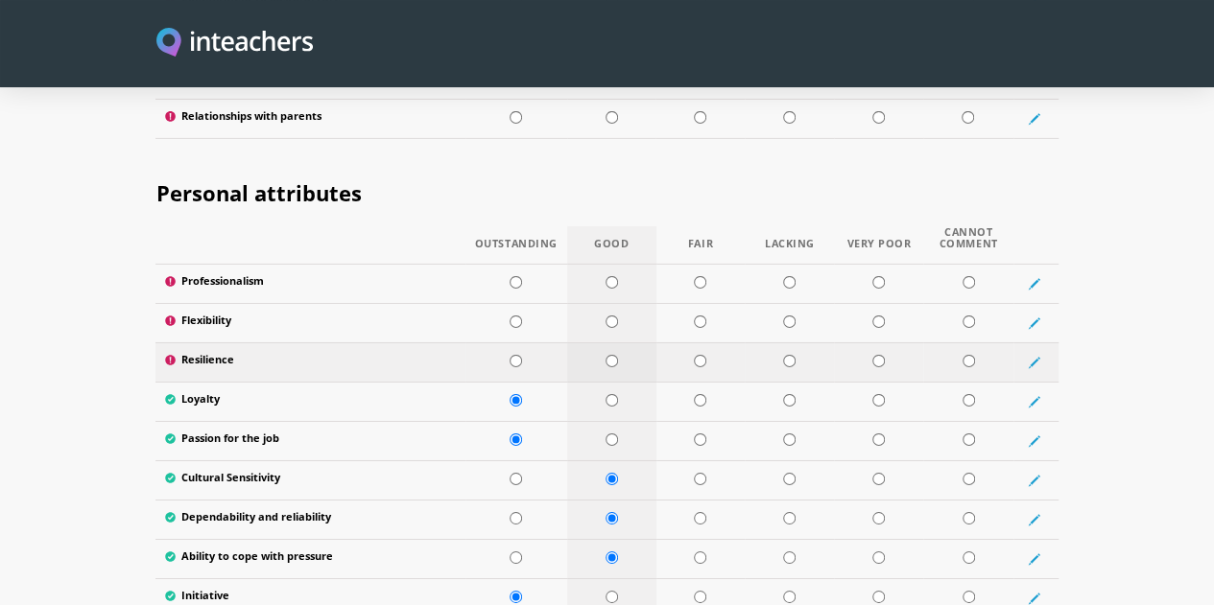
radio input "true"
click at [607, 316] on input "radio" at bounding box center [611, 322] width 12 height 12
radio input "true"
click at [605, 276] on input "radio" at bounding box center [611, 282] width 12 height 12
radio input "true"
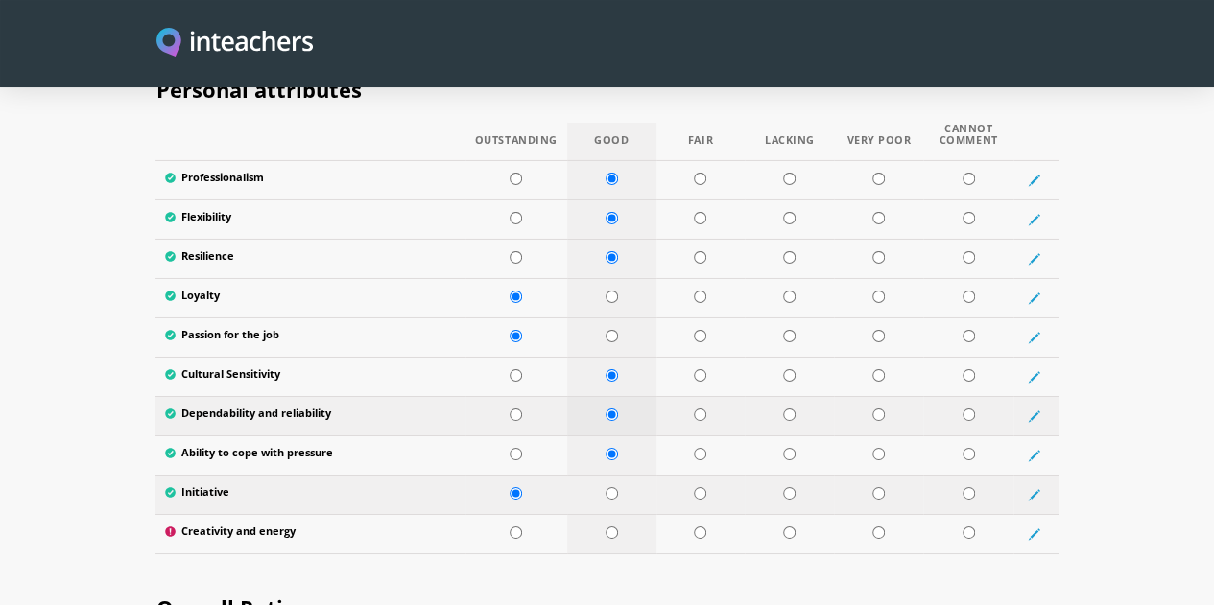
scroll to position [3226, 0]
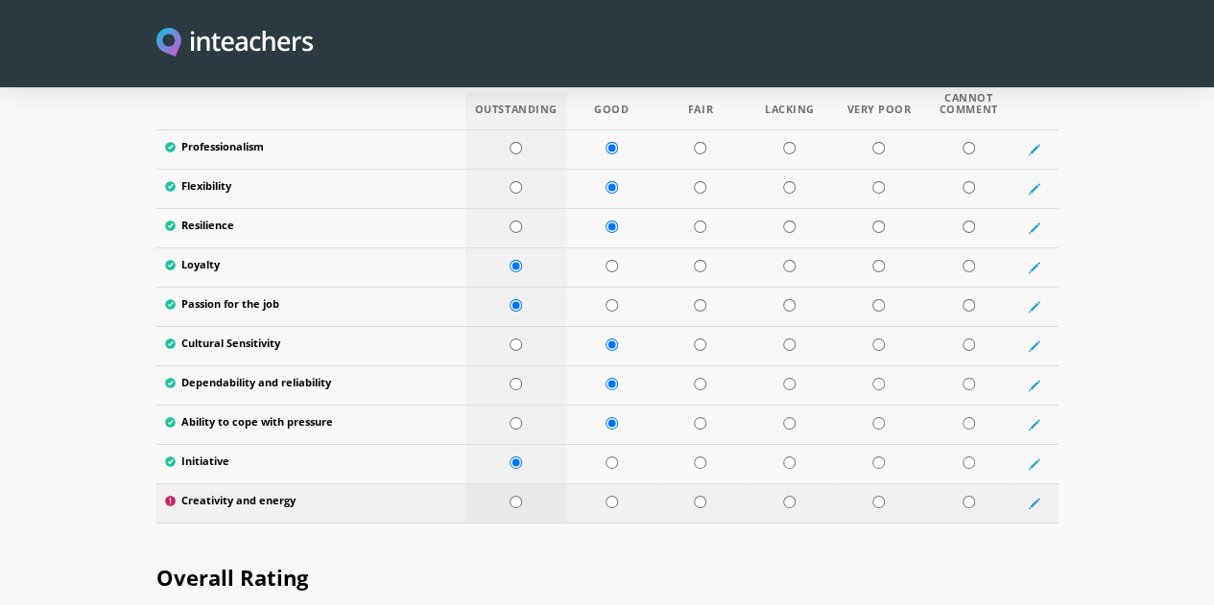
click at [509, 496] on input "radio" at bounding box center [515, 502] width 12 height 12
radio input "true"
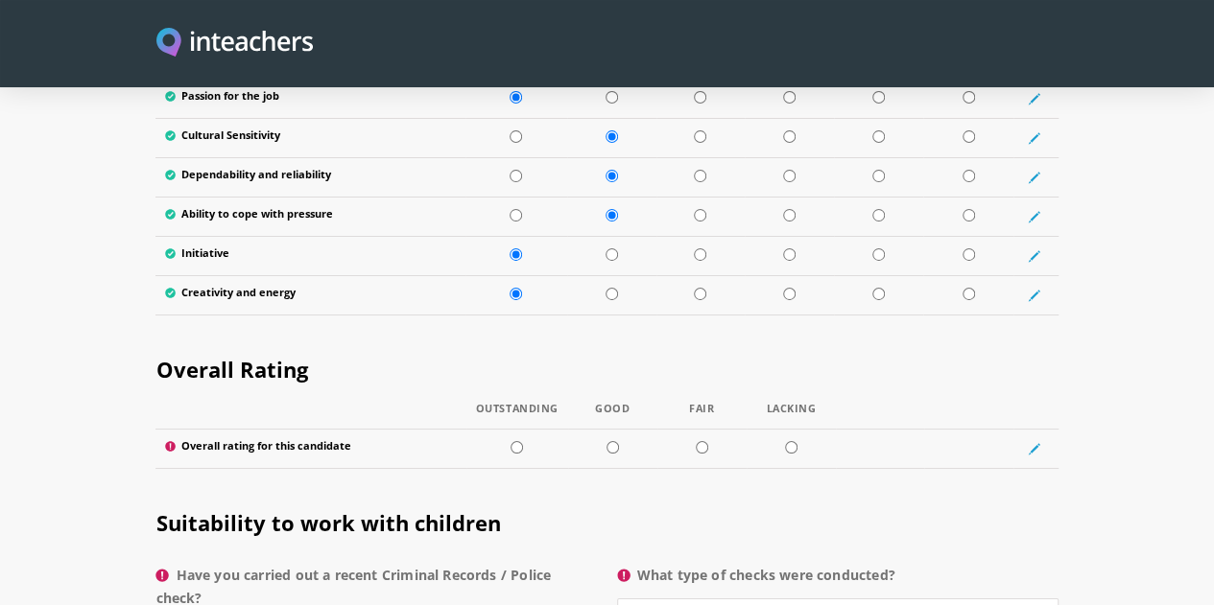
scroll to position [3436, 0]
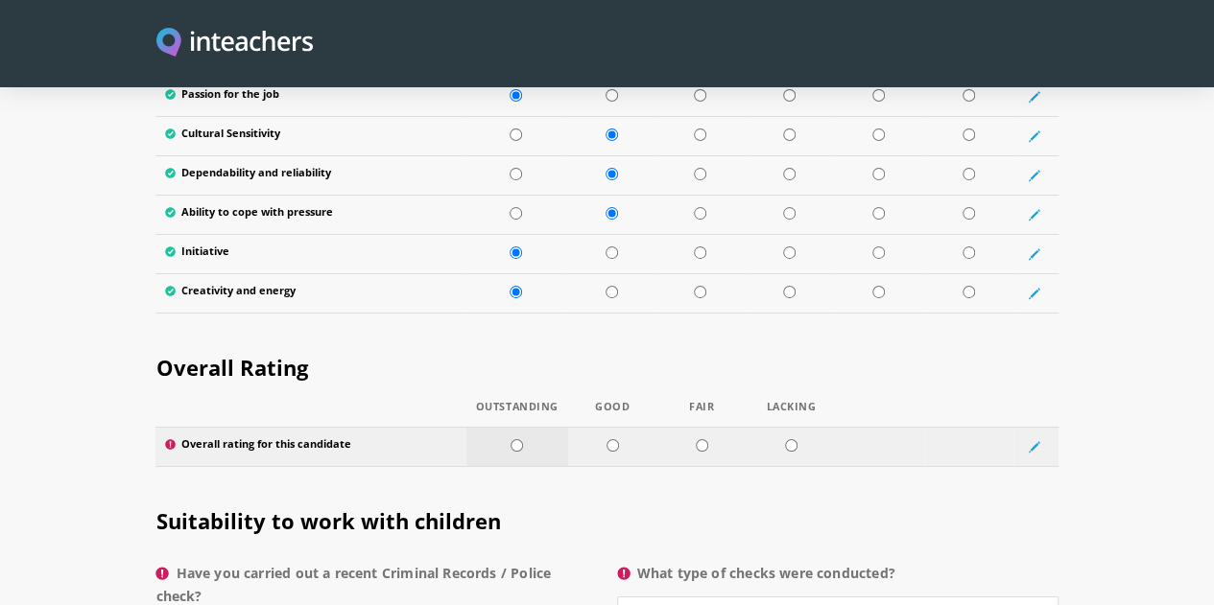
click at [510, 439] on input "radio" at bounding box center [516, 445] width 12 height 12
radio input "true"
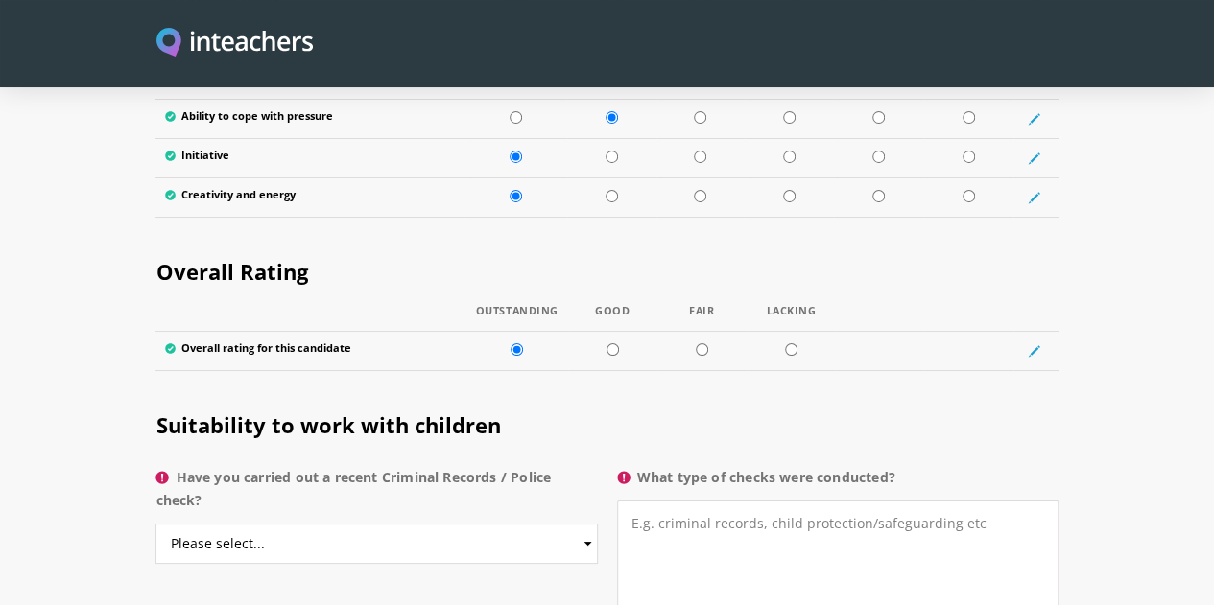
scroll to position [3533, 0]
click at [556, 523] on select "Please select... Yes No Do not know" at bounding box center [375, 543] width 441 height 40
select select "No"
click at [155, 523] on select "Please select... Yes No Do not know" at bounding box center [375, 543] width 441 height 40
click at [734, 500] on textarea "What type of checks were conducted?" at bounding box center [837, 560] width 441 height 121
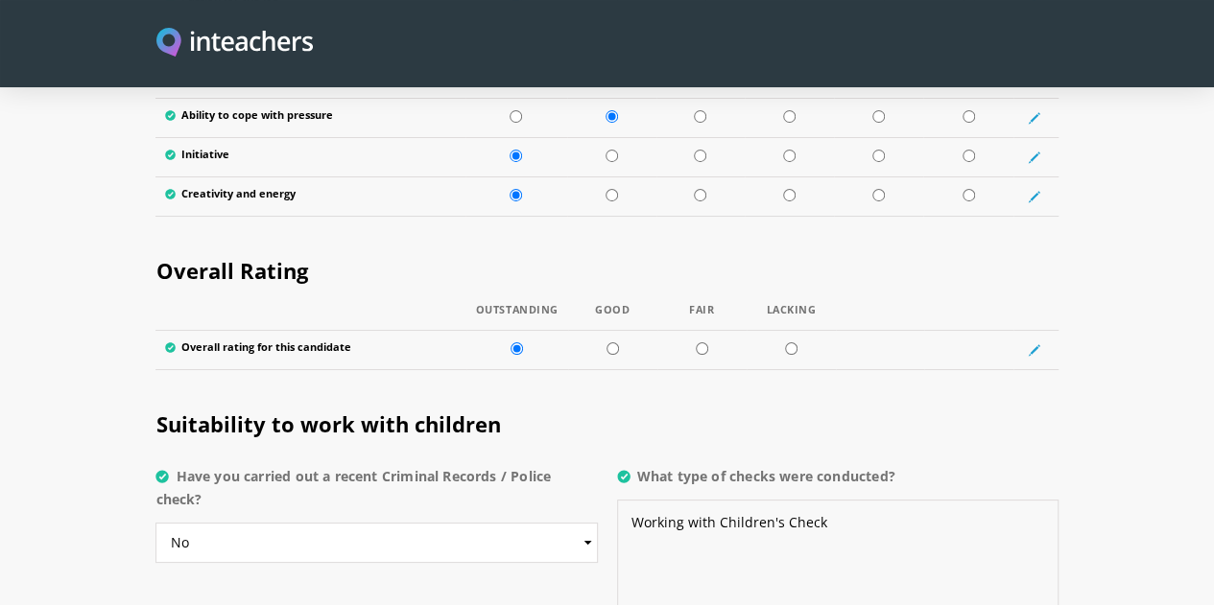
click at [921, 500] on textarea "Working with Children's Check" at bounding box center [837, 560] width 441 height 121
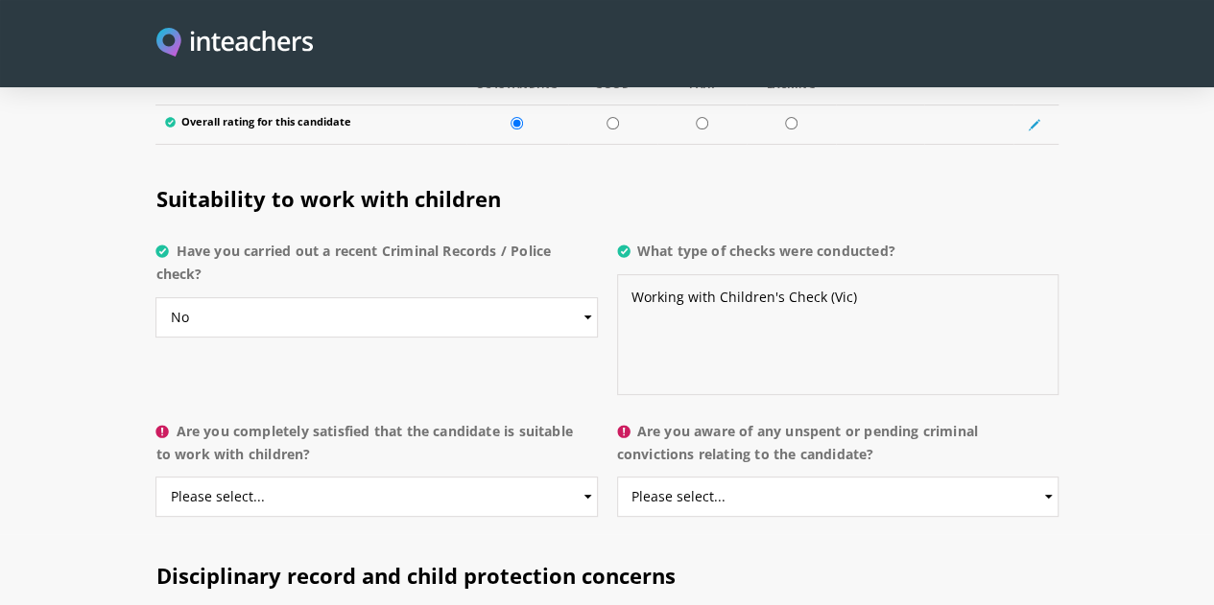
scroll to position [3840, 0]
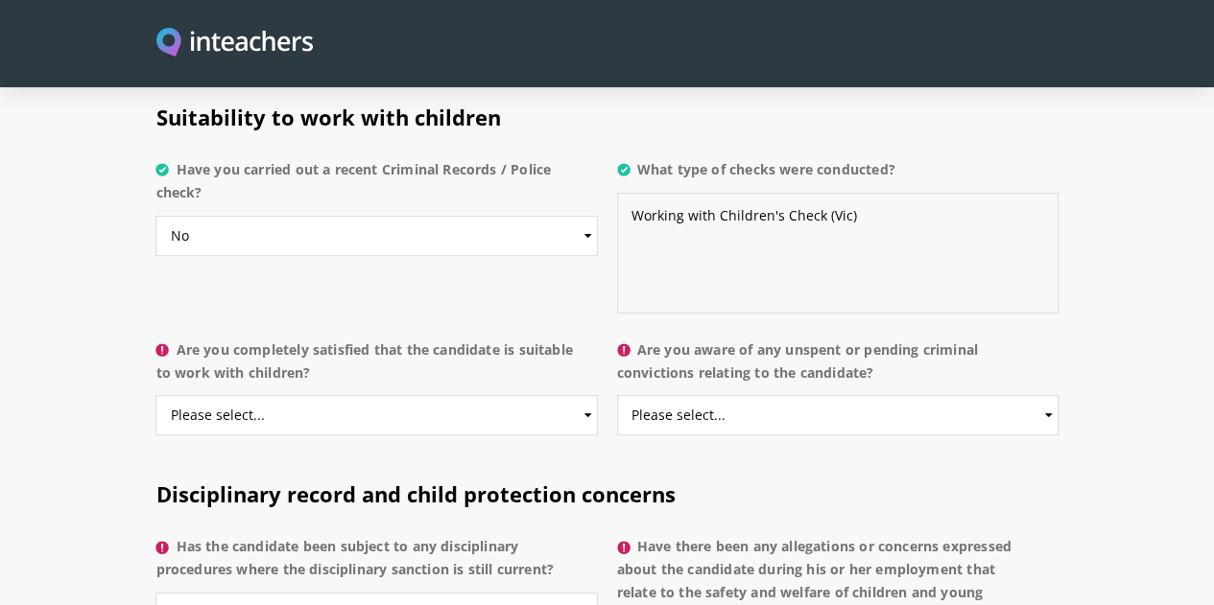
type textarea "Working with Children's Check (Vic)"
click at [710, 395] on select "Please select... Yes No Do not know" at bounding box center [837, 415] width 441 height 40
select select "No"
click at [618, 395] on select "Please select... Yes No Do not know" at bounding box center [837, 415] width 441 height 40
click at [253, 395] on select "Please select... Yes No Do not know" at bounding box center [375, 415] width 441 height 40
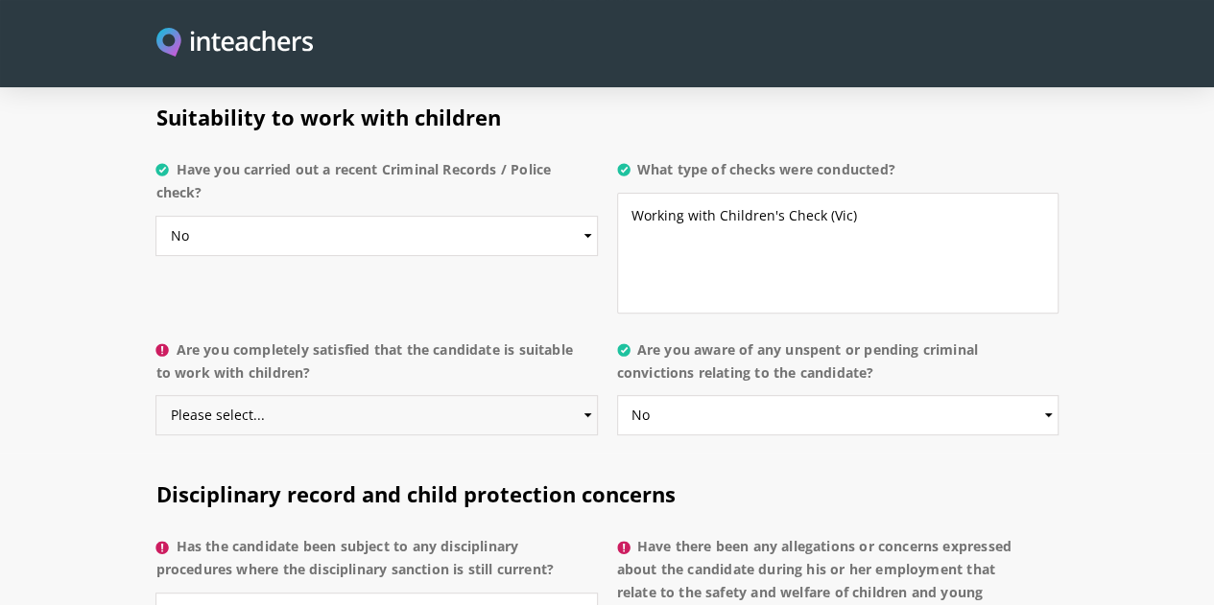
select select "Yes"
click at [155, 395] on select "Please select... Yes No Do not know" at bounding box center [375, 415] width 441 height 40
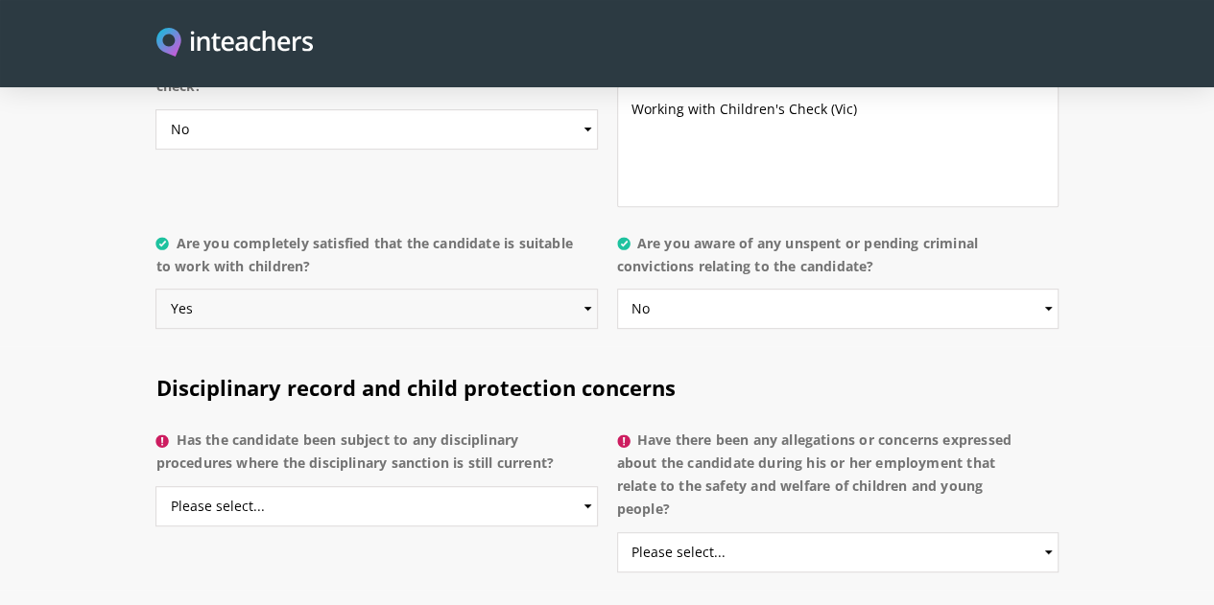
scroll to position [3997, 0]
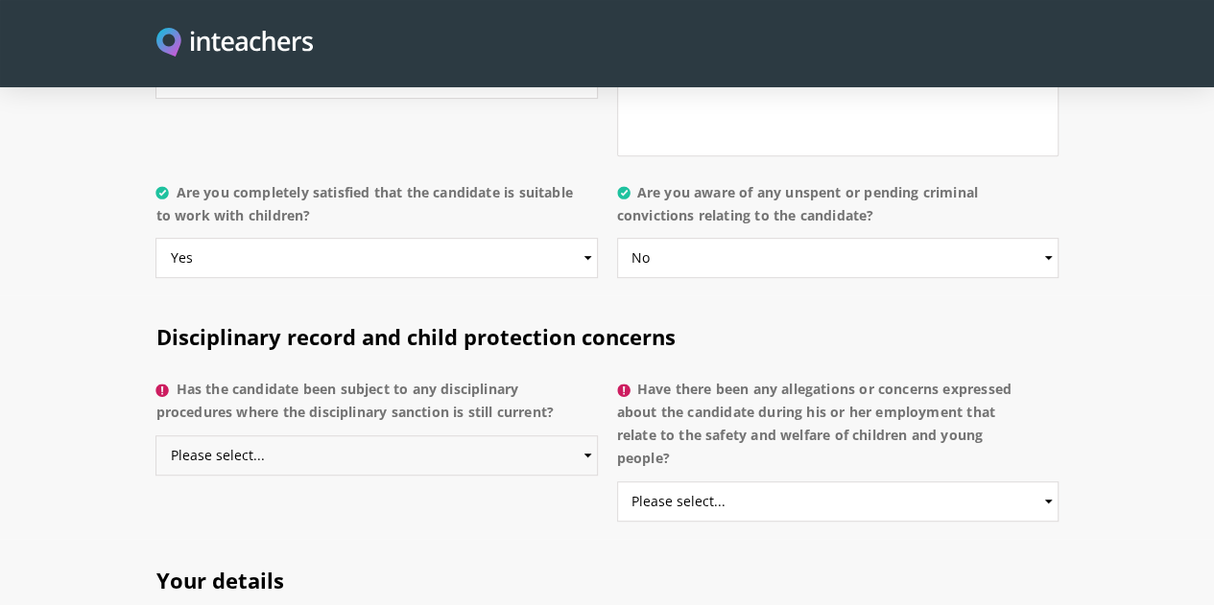
click at [388, 436] on select "Please select... Yes No Do not know" at bounding box center [375, 456] width 441 height 40
select select "No"
click at [155, 436] on select "Please select... Yes No Do not know" at bounding box center [375, 456] width 441 height 40
click at [737, 482] on select "Please select... Yes No Do not know" at bounding box center [837, 502] width 441 height 40
select select "No"
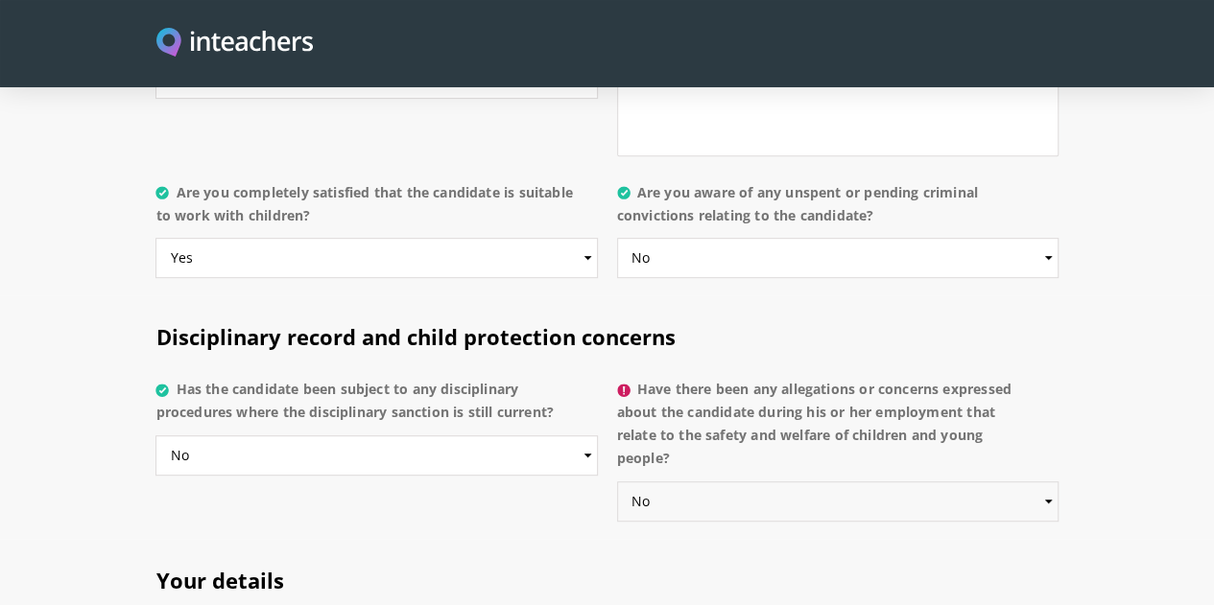
click at [618, 482] on select "Please select... Yes No Do not know" at bounding box center [837, 502] width 441 height 40
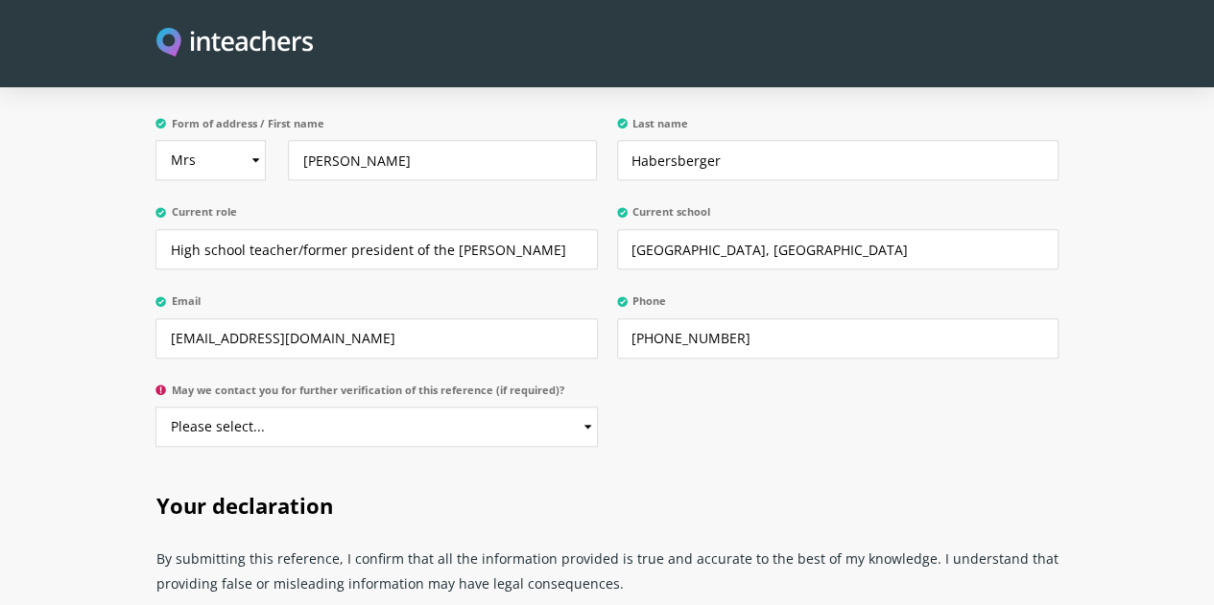
scroll to position [4558, 0]
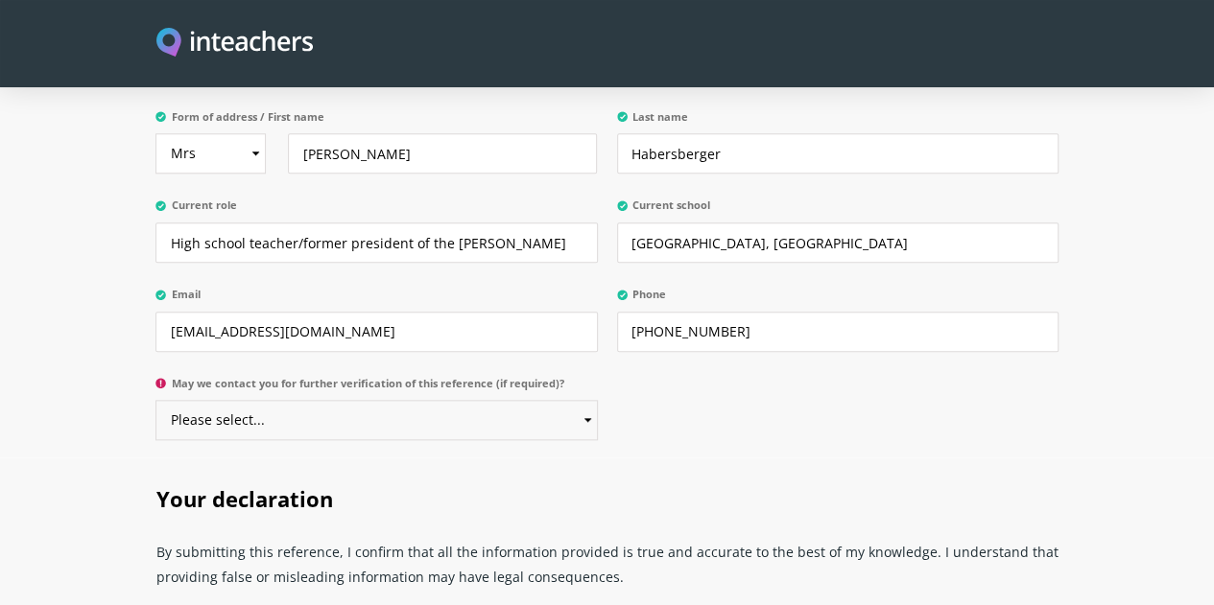
click at [532, 400] on select "Please select... Yes No" at bounding box center [375, 420] width 441 height 40
select select "Yes"
click at [155, 400] on select "Please select... Yes No" at bounding box center [375, 420] width 441 height 40
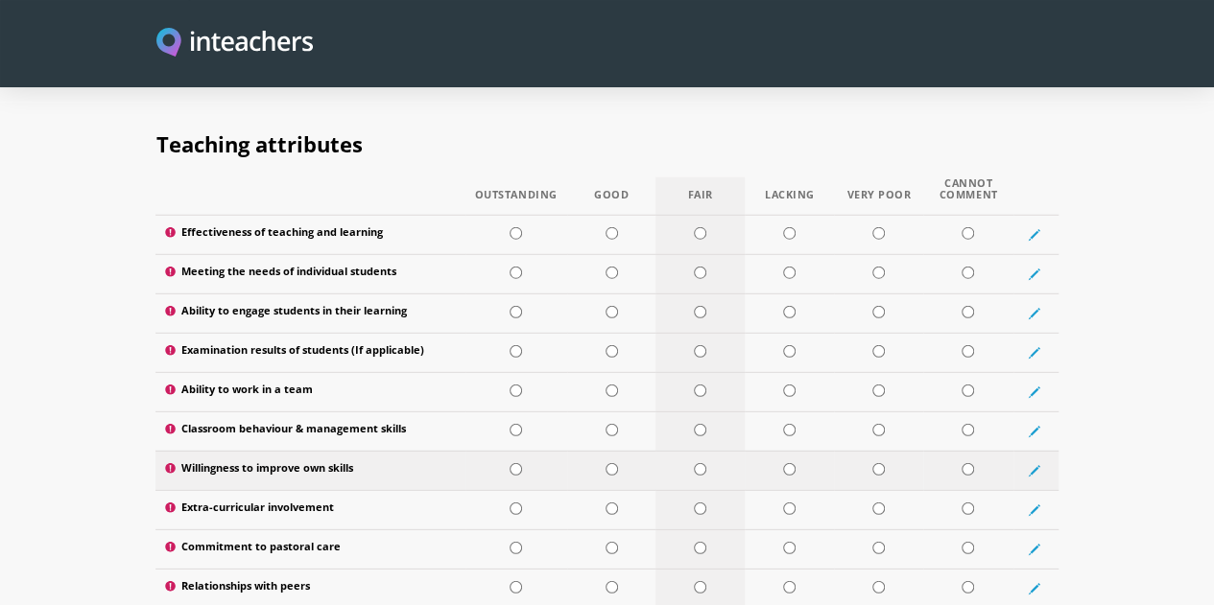
scroll to position [2545, 0]
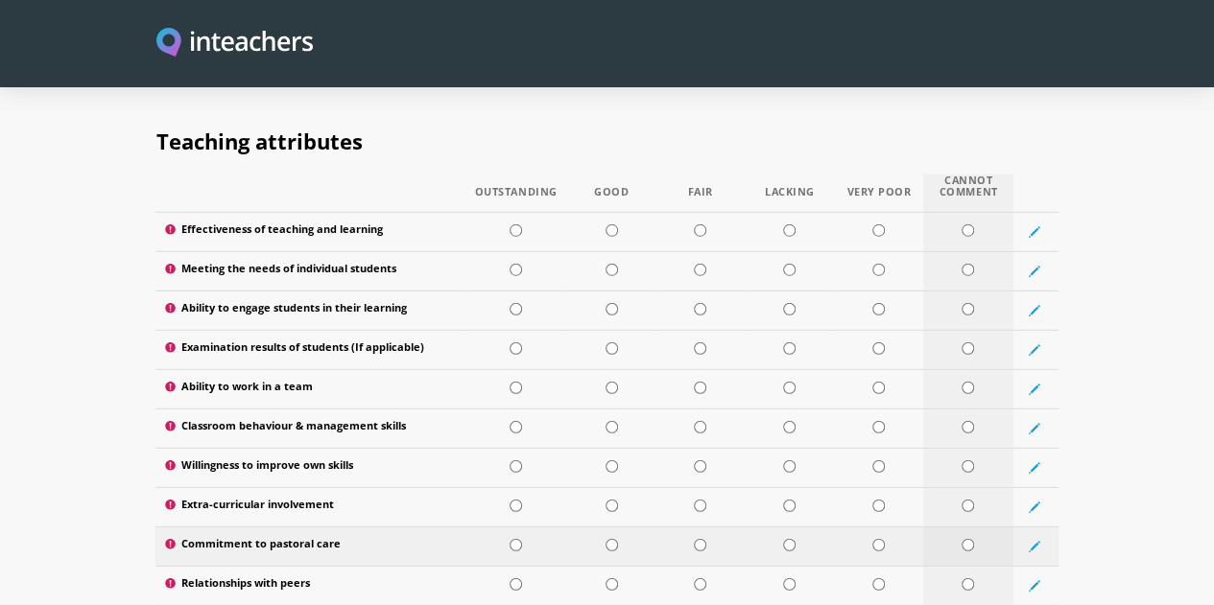
click at [974, 539] on input "radio" at bounding box center [967, 545] width 12 height 12
radio input "true"
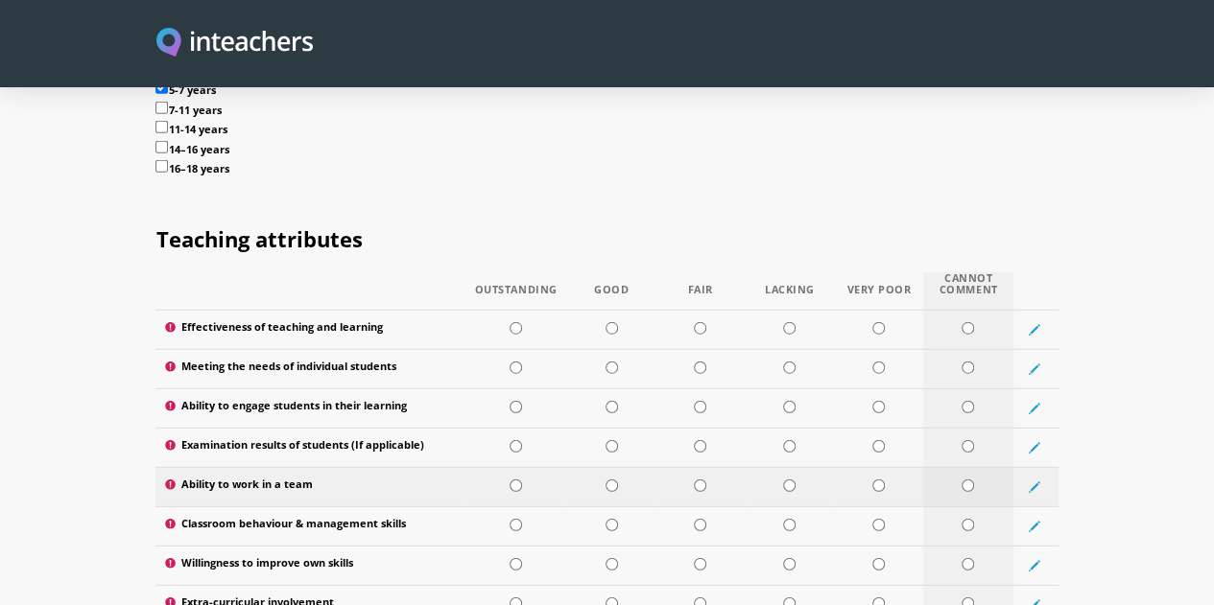
scroll to position [2447, 0]
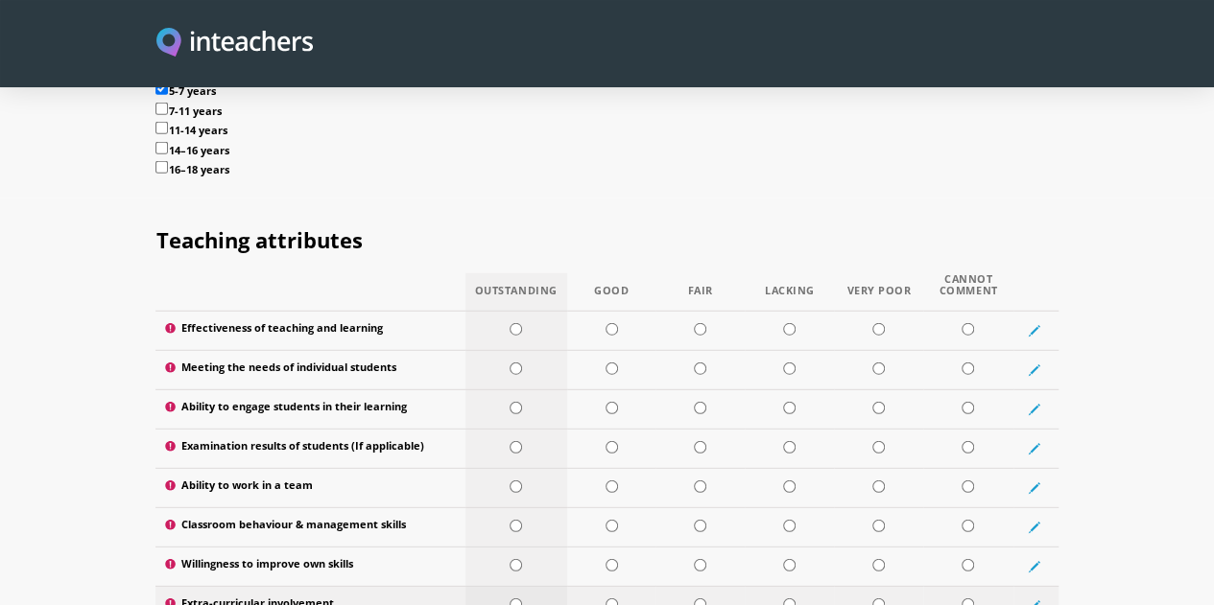
click at [509, 599] on input "radio" at bounding box center [515, 605] width 12 height 12
radio input "true"
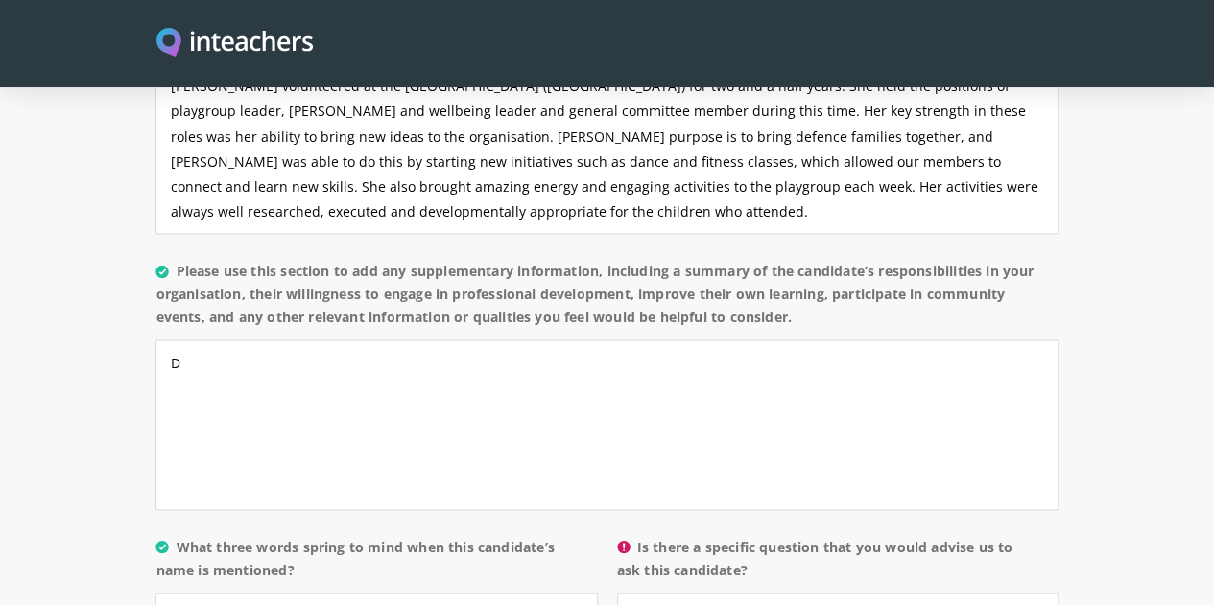
scroll to position [1688, 0]
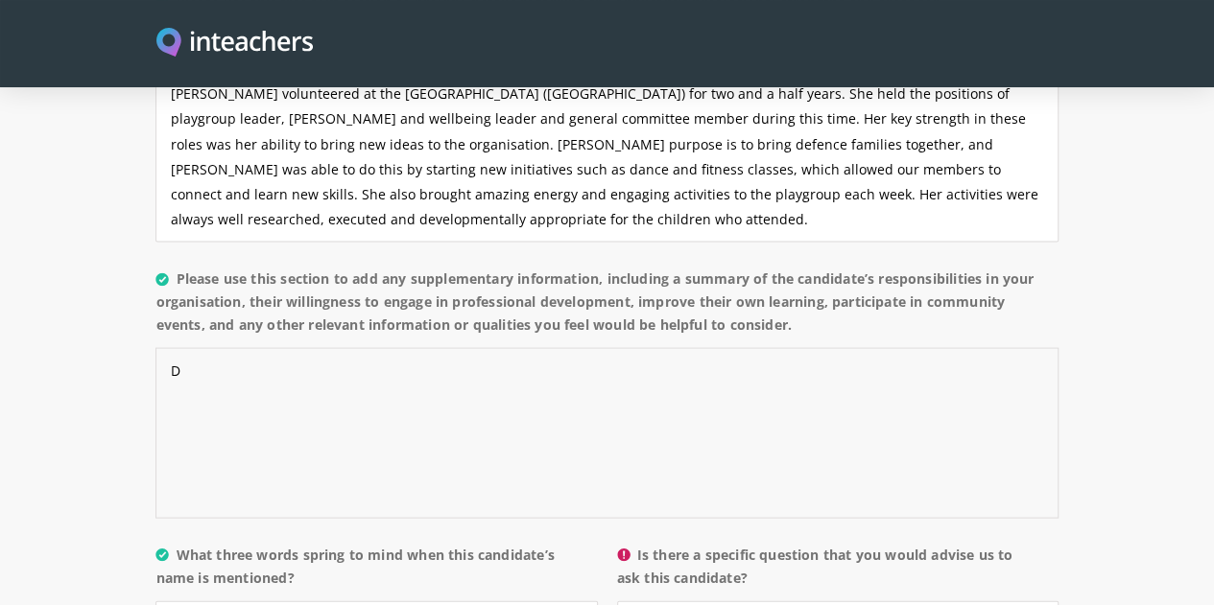
click at [372, 347] on textarea "D" at bounding box center [606, 432] width 902 height 171
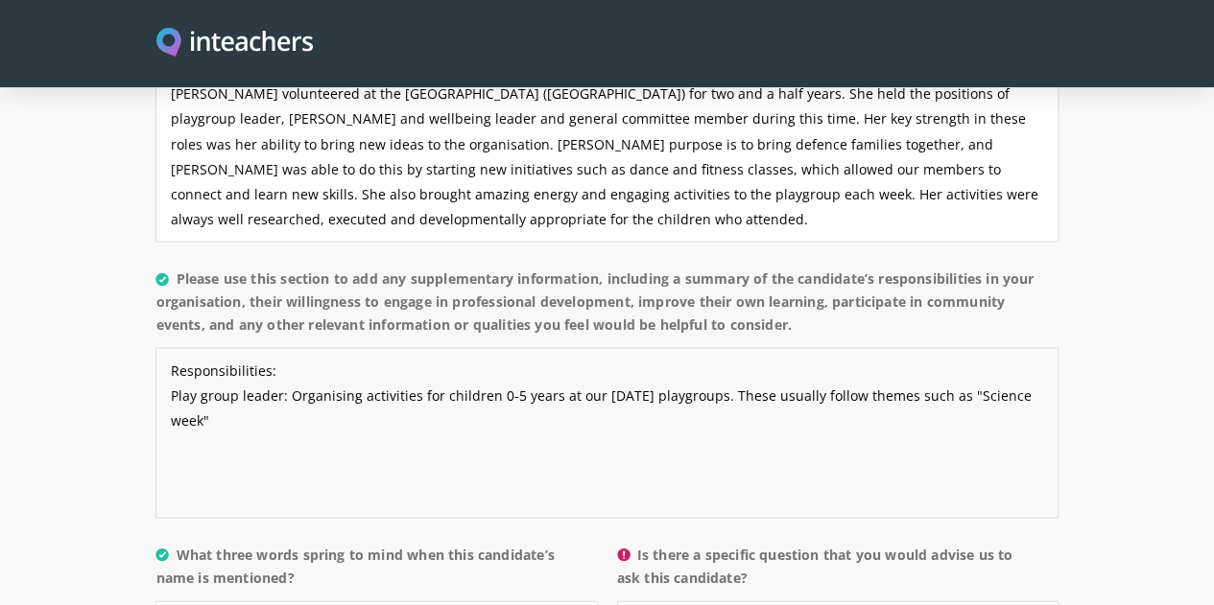
click at [1005, 347] on textarea "Responsibilities: Play group leader: Organising activities for children 0-5 yea…" at bounding box center [606, 432] width 902 height 171
type textarea "Responsibilities: Play group leader: Organising activities for children 0-5 yea…"
click at [1057, 347] on textarea "Responsibilities: Play group leader: Organising activities for children 0-5 yea…" at bounding box center [606, 432] width 902 height 171
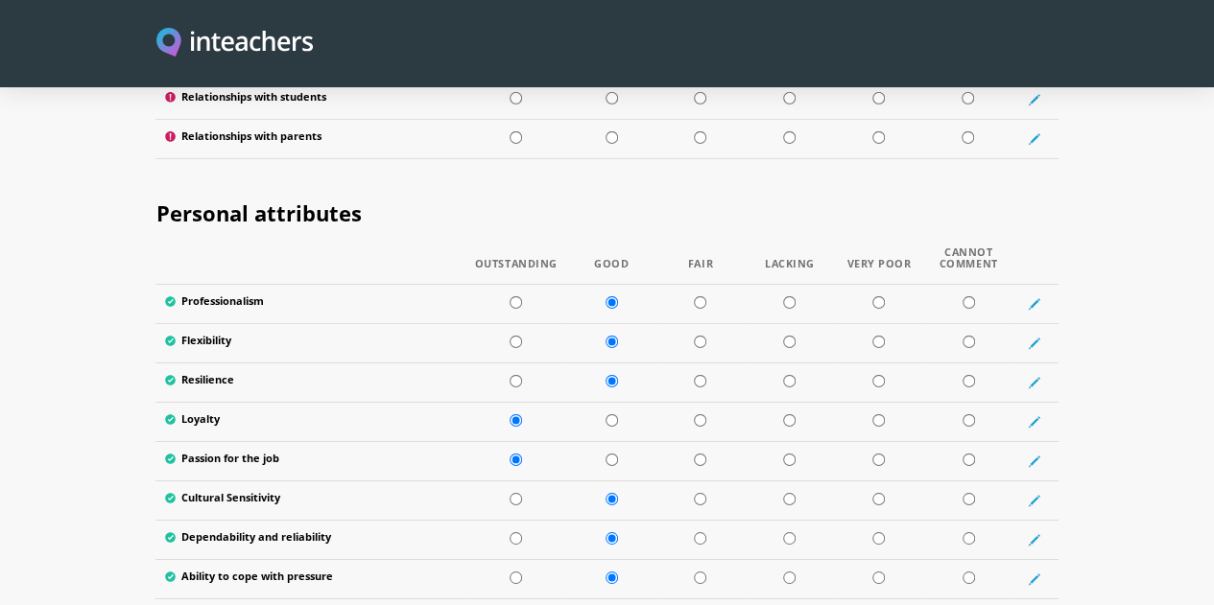
scroll to position [3070, 0]
click at [497, 364] on td at bounding box center [516, 383] width 102 height 39
radio input "true"
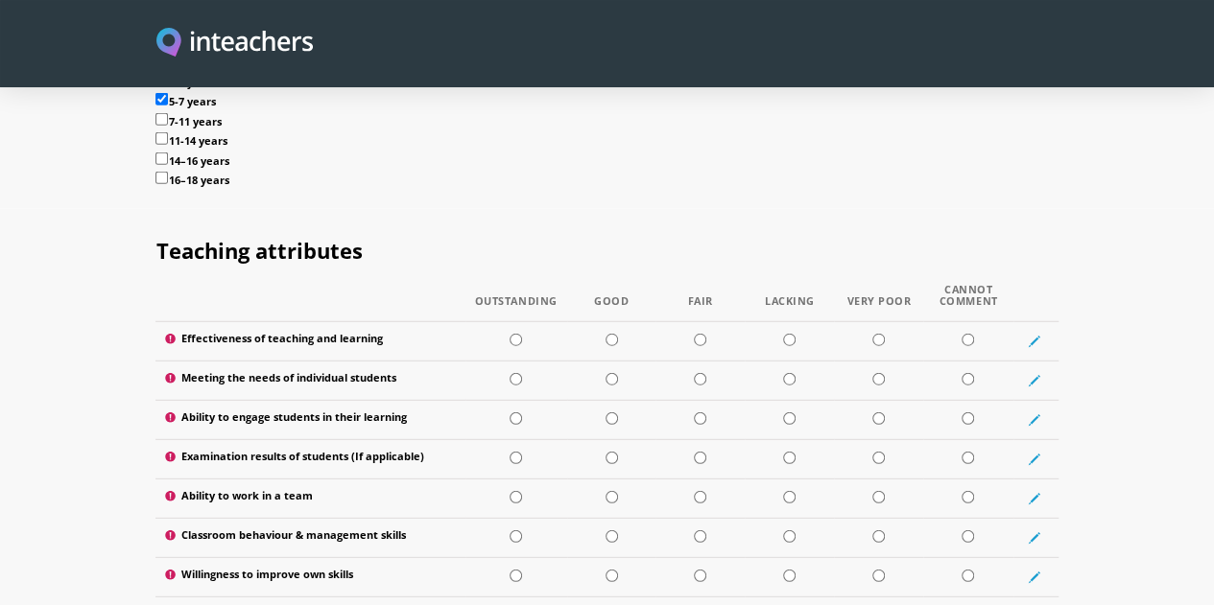
scroll to position [2434, 0]
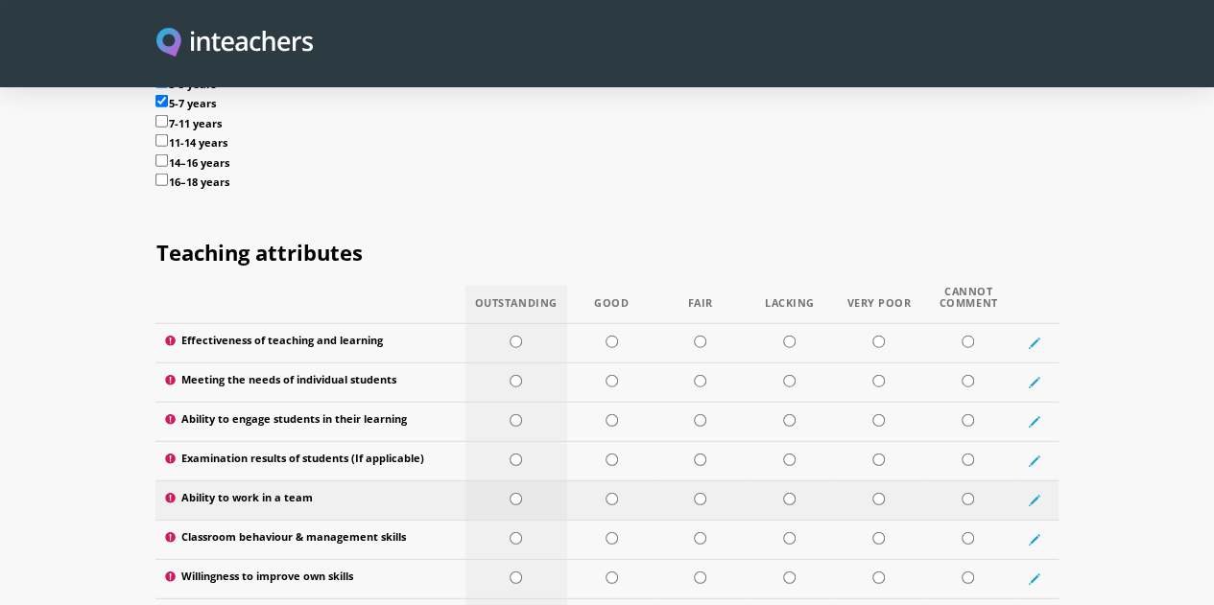
click at [509, 493] on input "radio" at bounding box center [515, 499] width 12 height 12
radio input "true"
click at [605, 493] on input "radio" at bounding box center [611, 499] width 12 height 12
radio input "true"
click at [974, 532] on input "radio" at bounding box center [967, 538] width 12 height 12
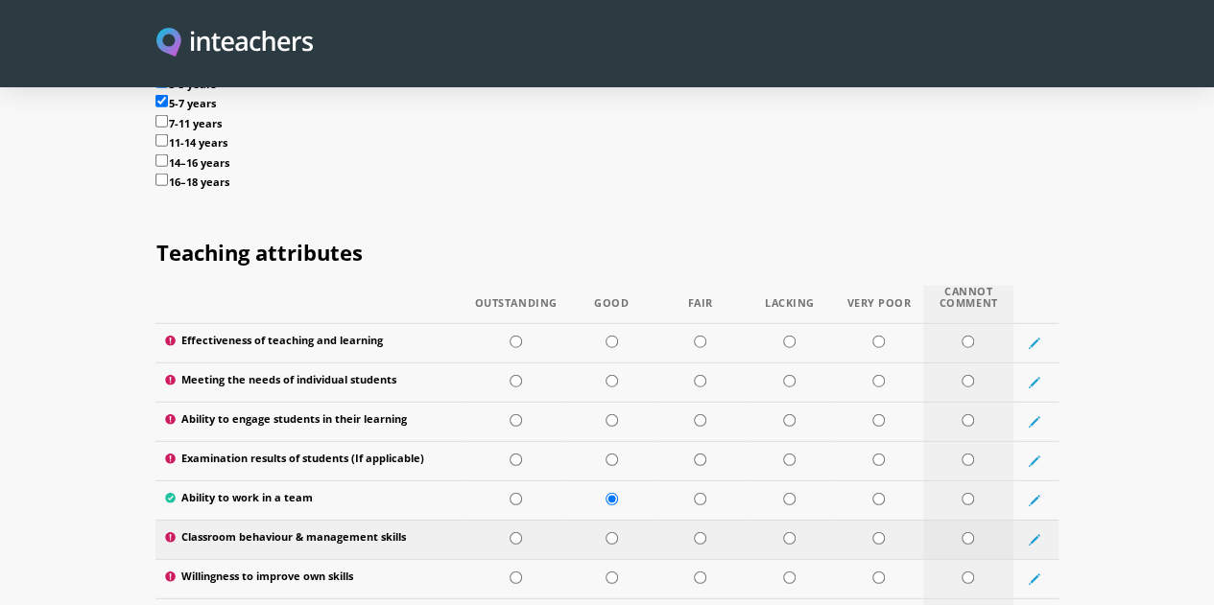
radio input "true"
click at [509, 572] on input "radio" at bounding box center [515, 578] width 12 height 12
radio input "true"
click at [974, 454] on input "radio" at bounding box center [967, 460] width 12 height 12
radio input "true"
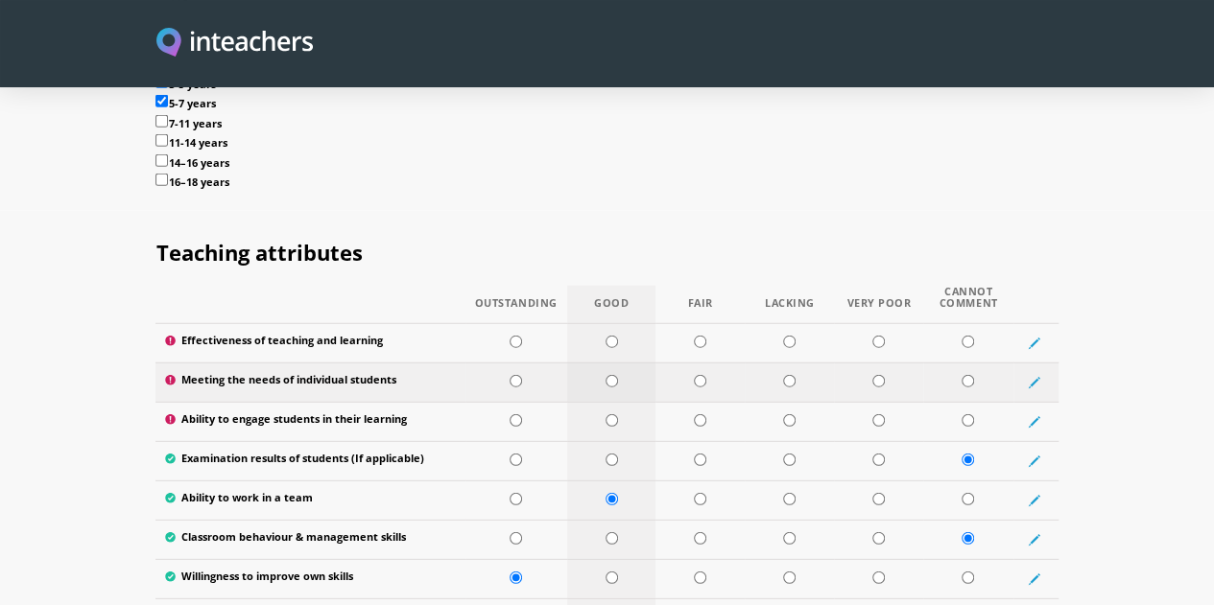
click at [605, 375] on input "radio" at bounding box center [611, 381] width 12 height 12
radio input "true"
click at [605, 336] on input "radio" at bounding box center [611, 342] width 12 height 12
radio input "true"
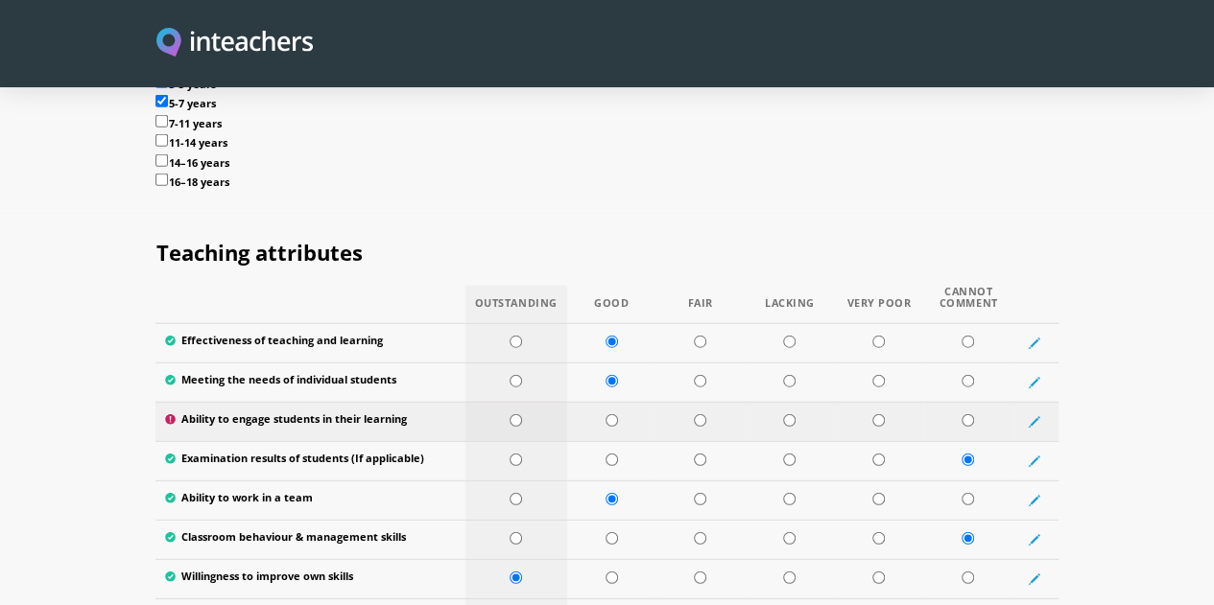
click at [509, 414] on input "radio" at bounding box center [515, 420] width 12 height 12
radio input "true"
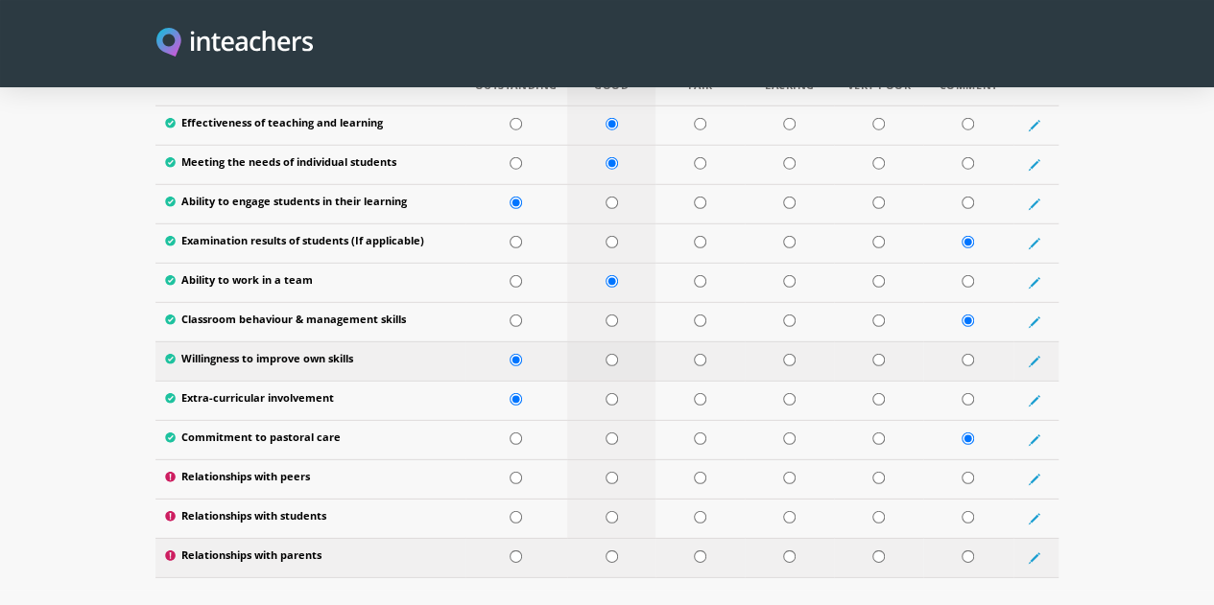
scroll to position [2653, 0]
click at [606, 459] on td at bounding box center [611, 478] width 89 height 39
radio input "true"
click at [605, 510] on input "radio" at bounding box center [611, 516] width 12 height 12
radio input "true"
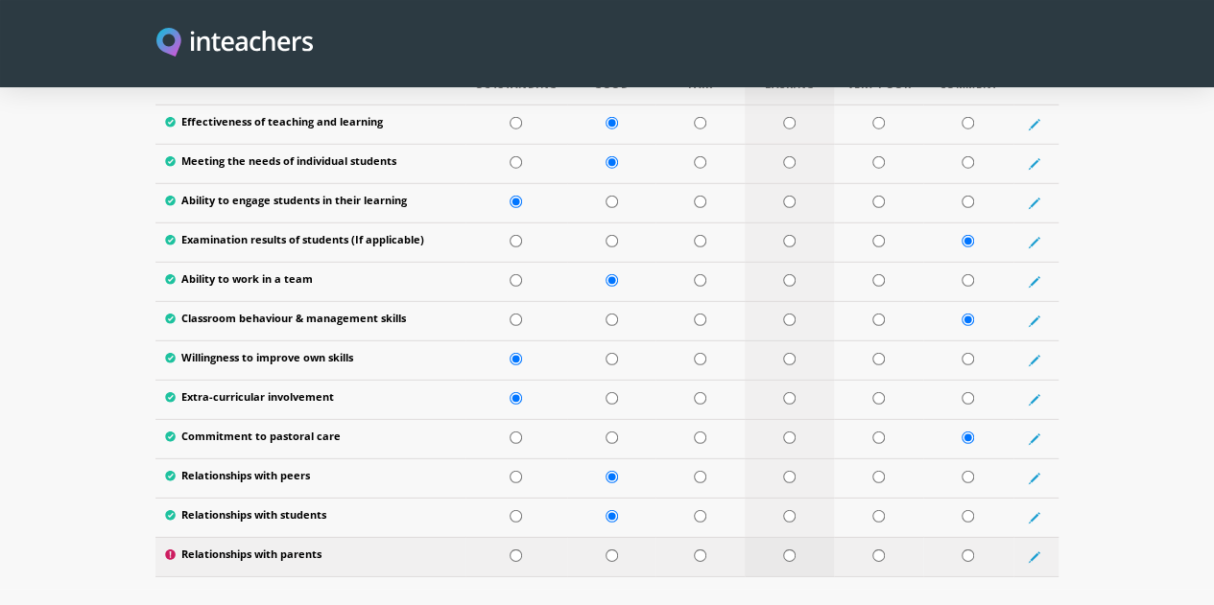
drag, startPoint x: 1038, startPoint y: 445, endPoint x: 840, endPoint y: 457, distance: 198.9
click at [840, 537] on tr "Relationships with parents" at bounding box center [606, 556] width 902 height 39
click at [606, 550] on input "radio" at bounding box center [611, 556] width 12 height 12
radio input "true"
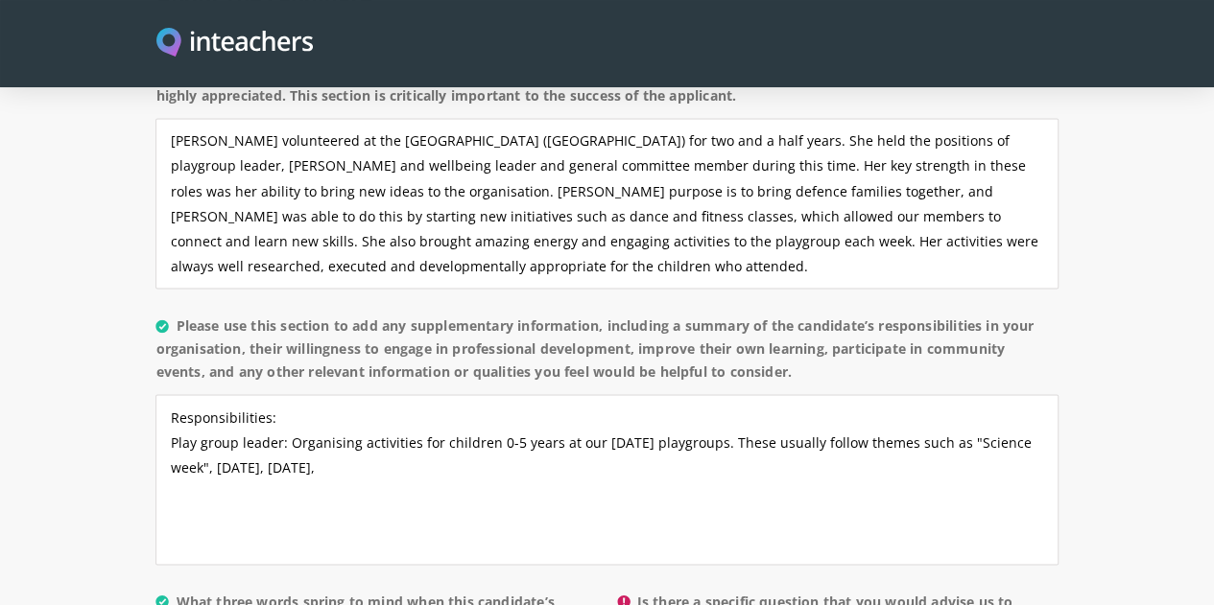
scroll to position [1725, 0]
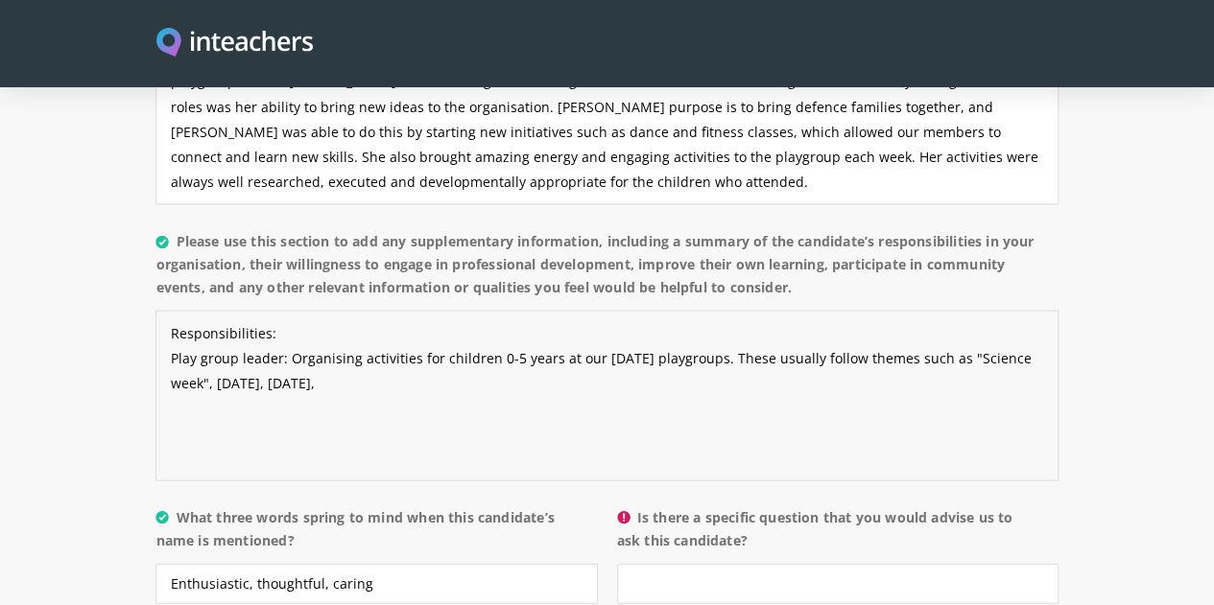
click at [1057, 310] on textarea "Responsibilities: Play group leader: Organising activities for children 0-5 yea…" at bounding box center [606, 395] width 902 height 171
click at [317, 310] on textarea "Responsibilities: Play group leader: Organising activities for children 0-5 yea…" at bounding box center [606, 395] width 902 height 171
click at [403, 310] on textarea "Responsibilities: Play group leader: Organising activities and excursions for c…" at bounding box center [606, 395] width 902 height 171
click at [326, 310] on textarea "Responsibilities: Play group leader: Organising activities and excursions for c…" at bounding box center [606, 395] width 902 height 171
click at [489, 310] on textarea "Responsibilities: Play group leader: Organising activities and excursions for c…" at bounding box center [606, 395] width 902 height 171
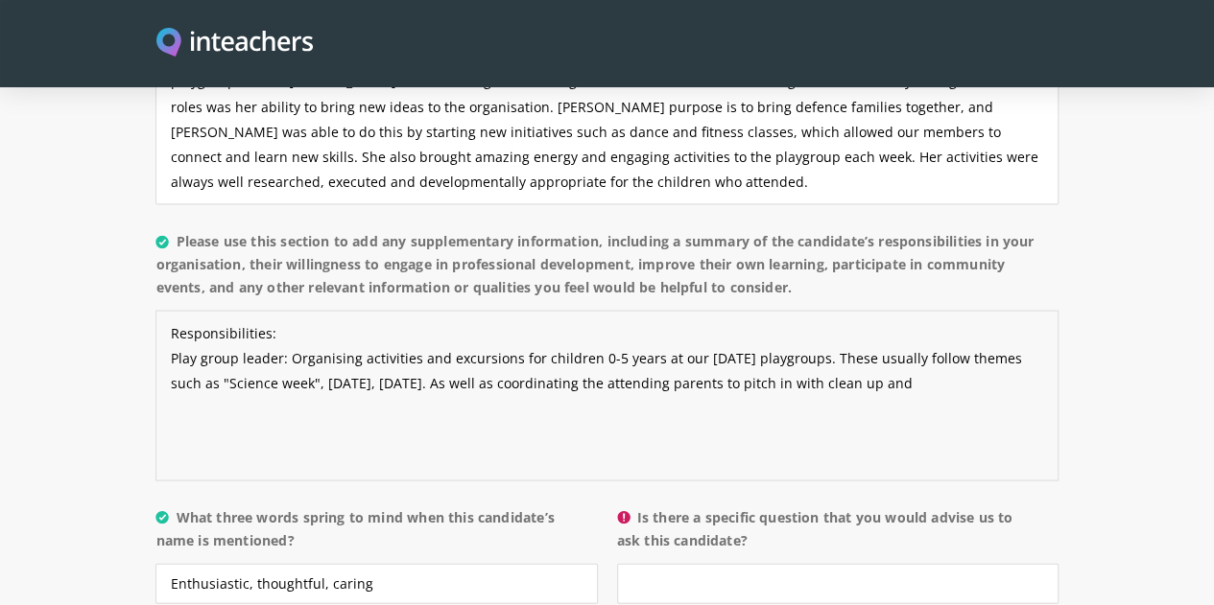
click at [541, 310] on textarea "Responsibilities: Play group leader: Organising activities and excursions for c…" at bounding box center [606, 395] width 902 height 171
click at [752, 310] on textarea "Responsibilities: Play group leader: Organising activities and excursions for c…" at bounding box center [606, 395] width 902 height 171
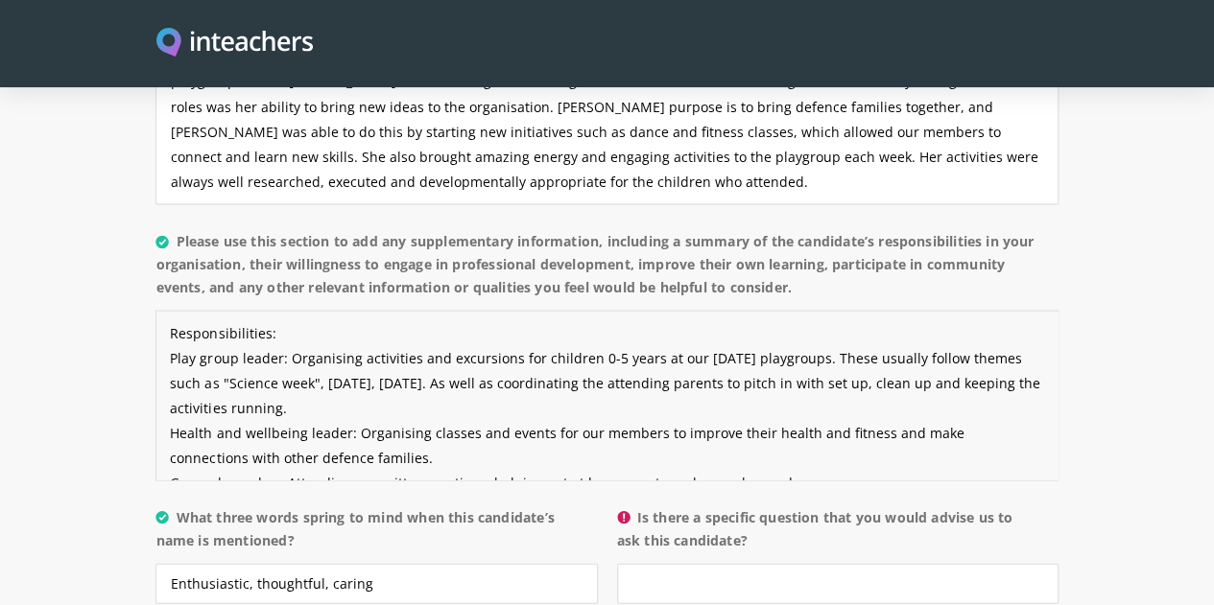
click at [615, 329] on textarea "Responsibilities: Play group leader: Organising activities and excursions for c…" at bounding box center [606, 395] width 902 height 171
click at [757, 334] on textarea "Responsibilities: Play group leader: Organising activities and excursions for c…" at bounding box center [606, 395] width 902 height 171
click at [380, 323] on textarea "Responsibilities: Play group leader: Organising activities and excursions for c…" at bounding box center [606, 395] width 902 height 171
click at [391, 322] on textarea "Responsibilities: Play group leader: Organising activities and excursions for c…" at bounding box center [606, 395] width 902 height 171
click at [248, 354] on textarea "Responsibilities: Play group leader: Organising activities and excursions for c…" at bounding box center [606, 395] width 902 height 171
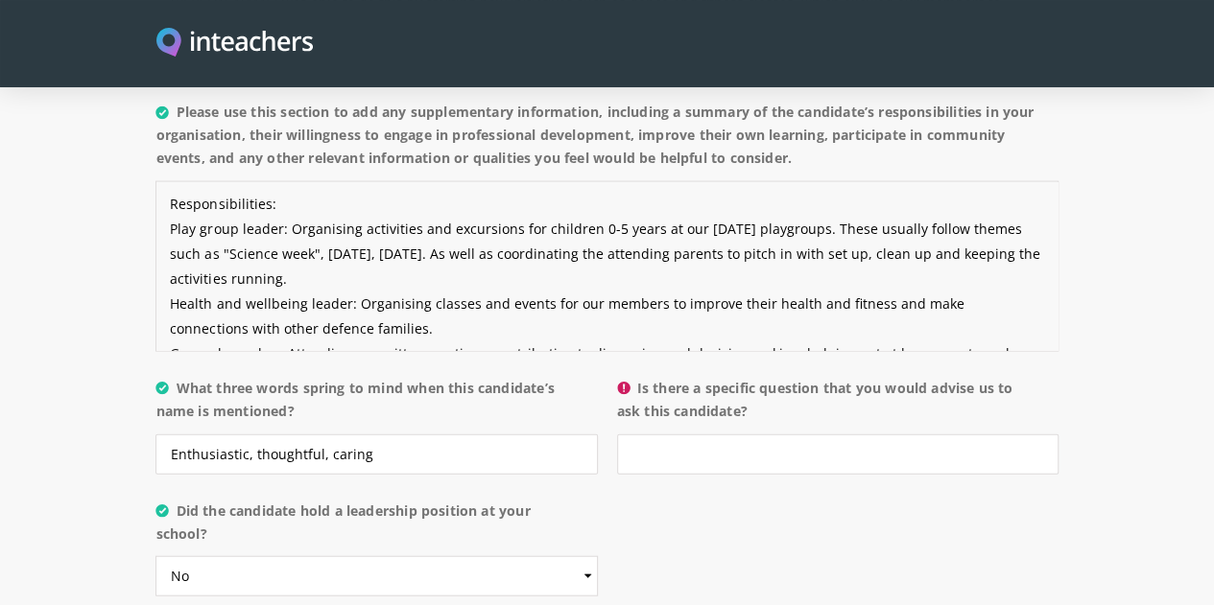
scroll to position [1802, 0]
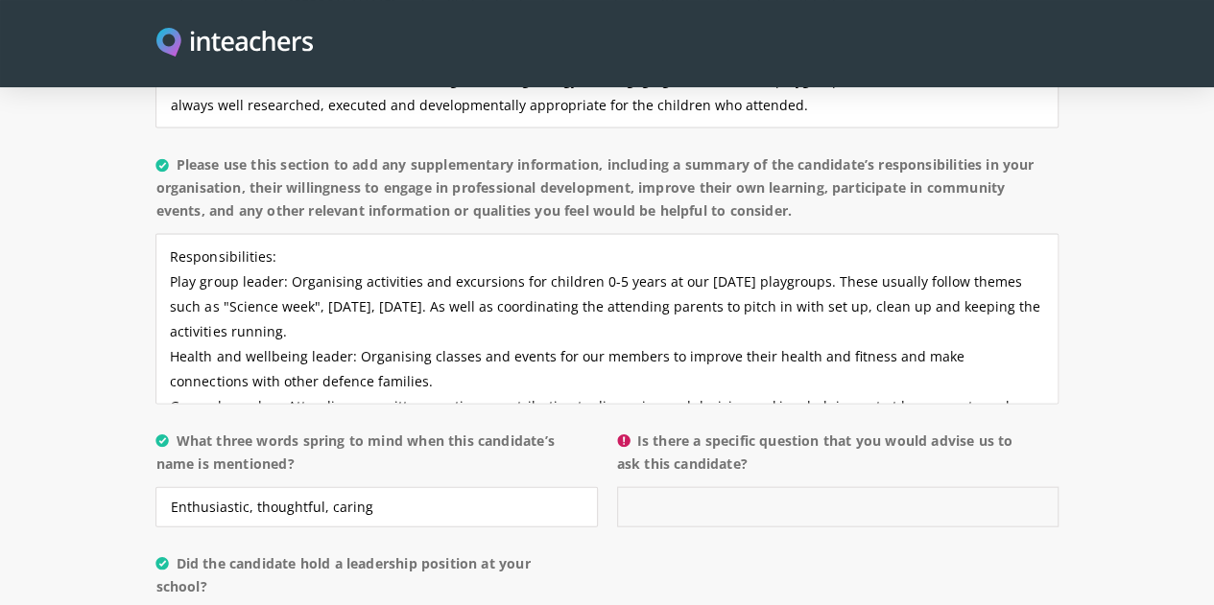
click at [645, 486] on input "Is there a specific question that you would advise us to ask this candidate?" at bounding box center [837, 506] width 441 height 40
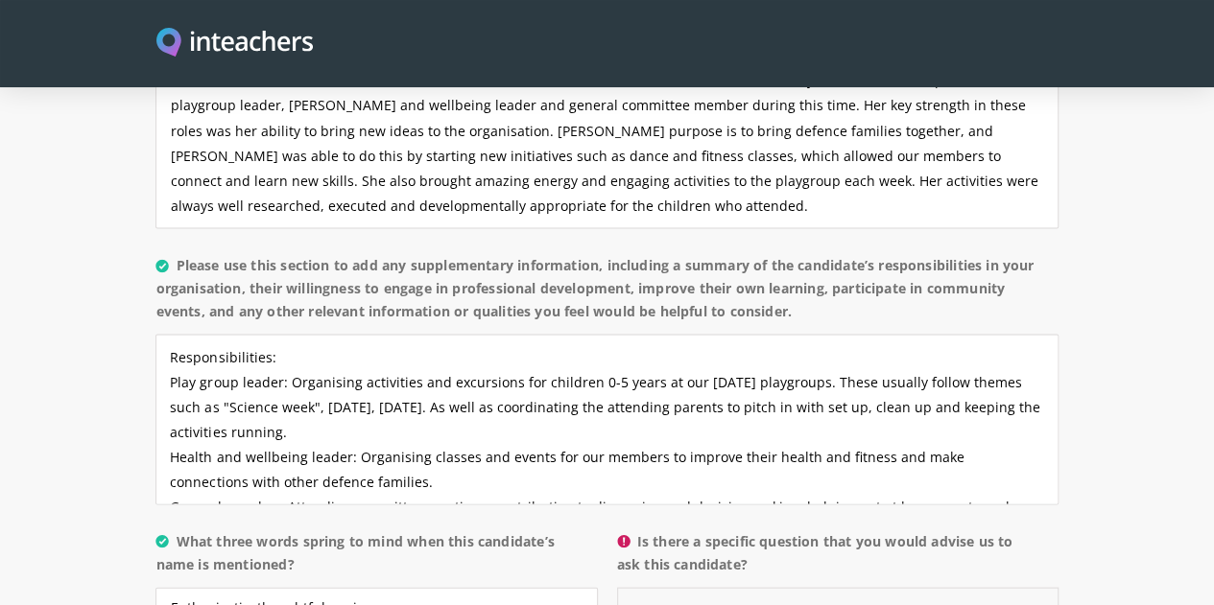
scroll to position [1700, 0]
click at [155, 335] on textarea "Responsibilities: Play group leader: Organising activities and excursions for c…" at bounding box center [606, 420] width 902 height 171
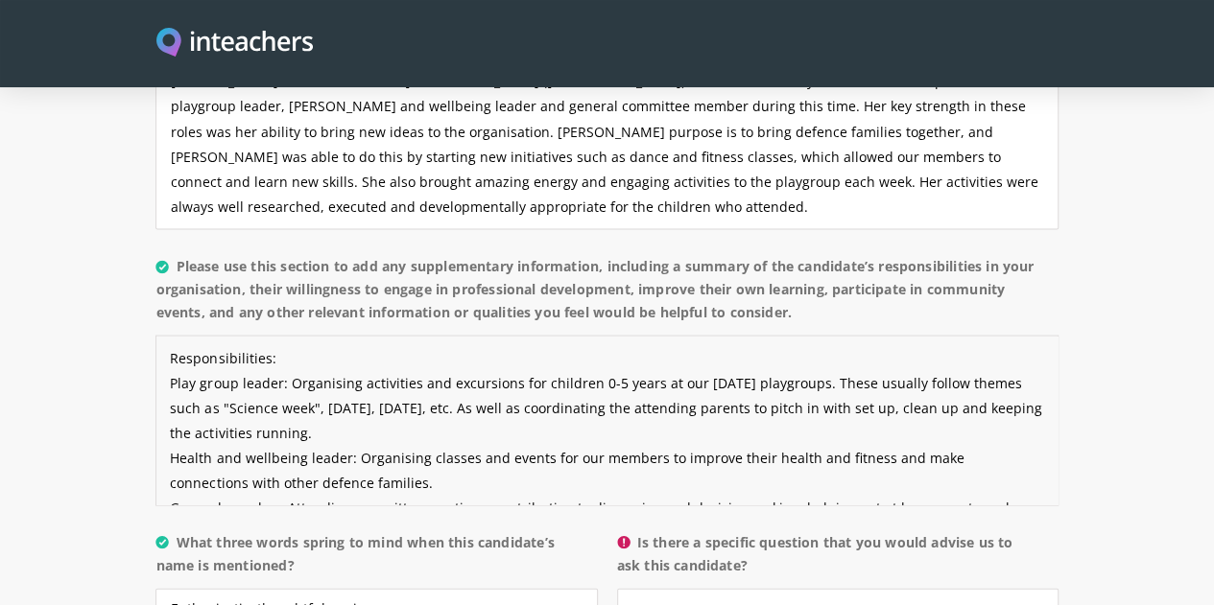
type textarea "Responsibilities: Play group leader: Organising activities and excursions for c…"
click at [660, 588] on input "Is there a specific question that you would advise us to ask this candidate?" at bounding box center [837, 608] width 441 height 40
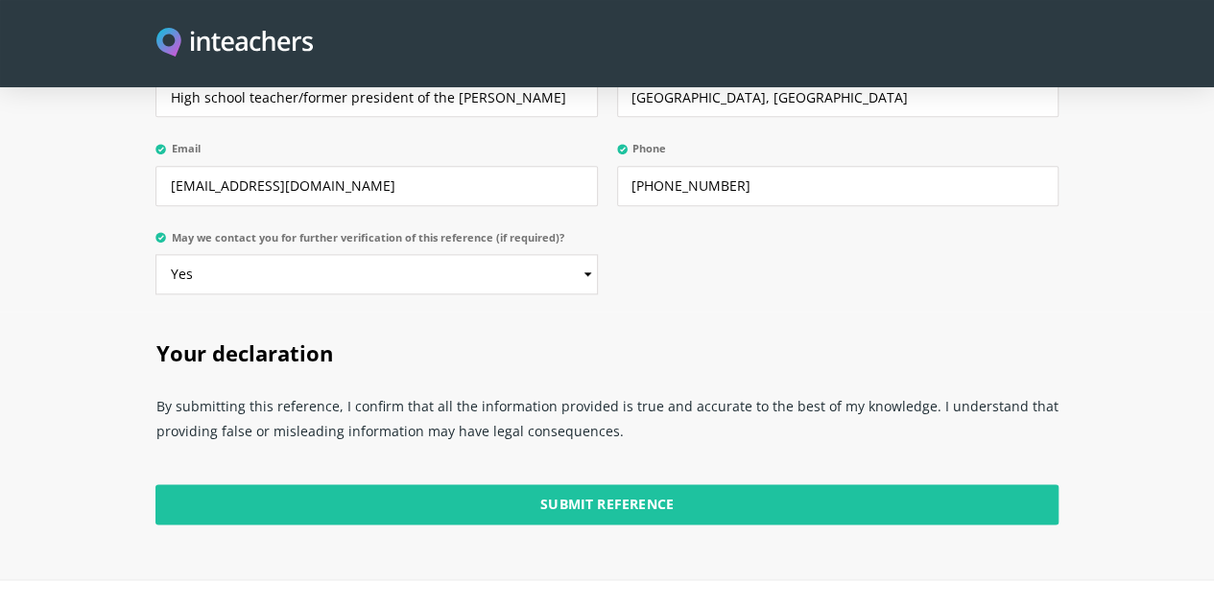
scroll to position [4705, 0]
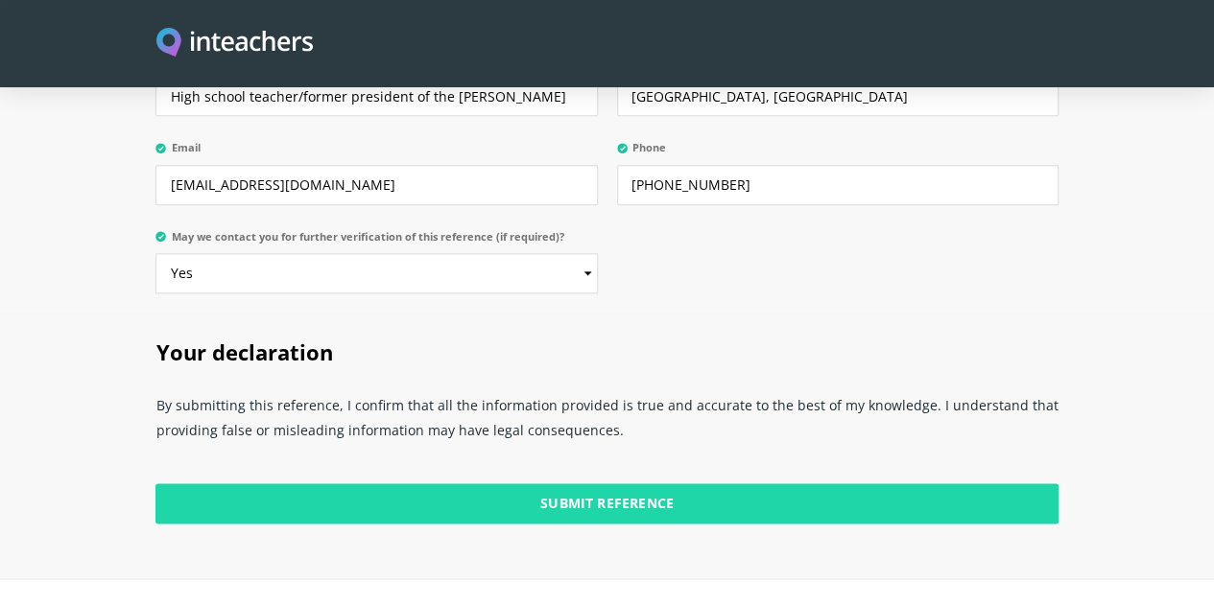
type input "Ask her what ideas she has to develop the role. I'm sure she already has many!"
click at [598, 484] on input "Submit Reference" at bounding box center [606, 504] width 902 height 40
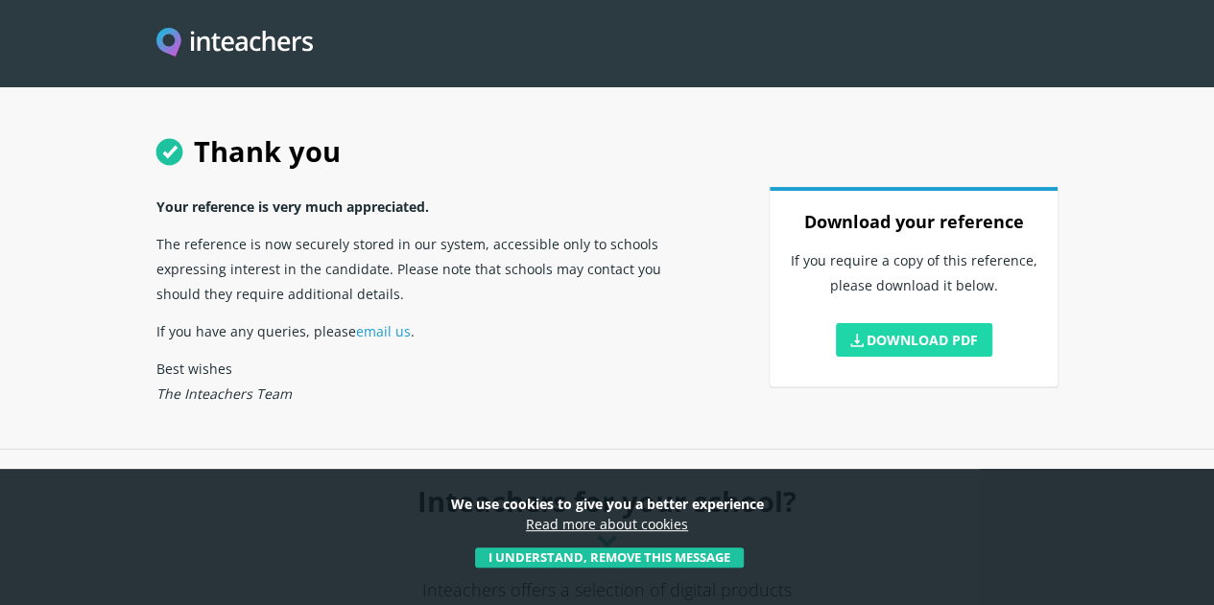
click at [993, 357] on link "Download PDF" at bounding box center [914, 340] width 157 height 34
